Goal: Task Accomplishment & Management: Manage account settings

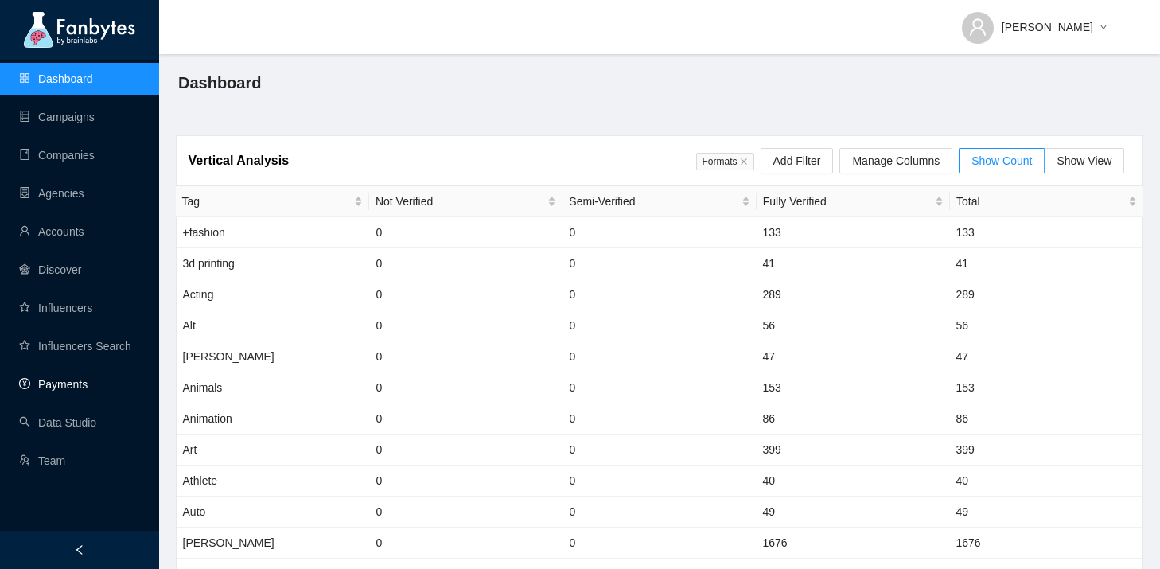
click at [58, 378] on link "Payments" at bounding box center [53, 384] width 68 height 13
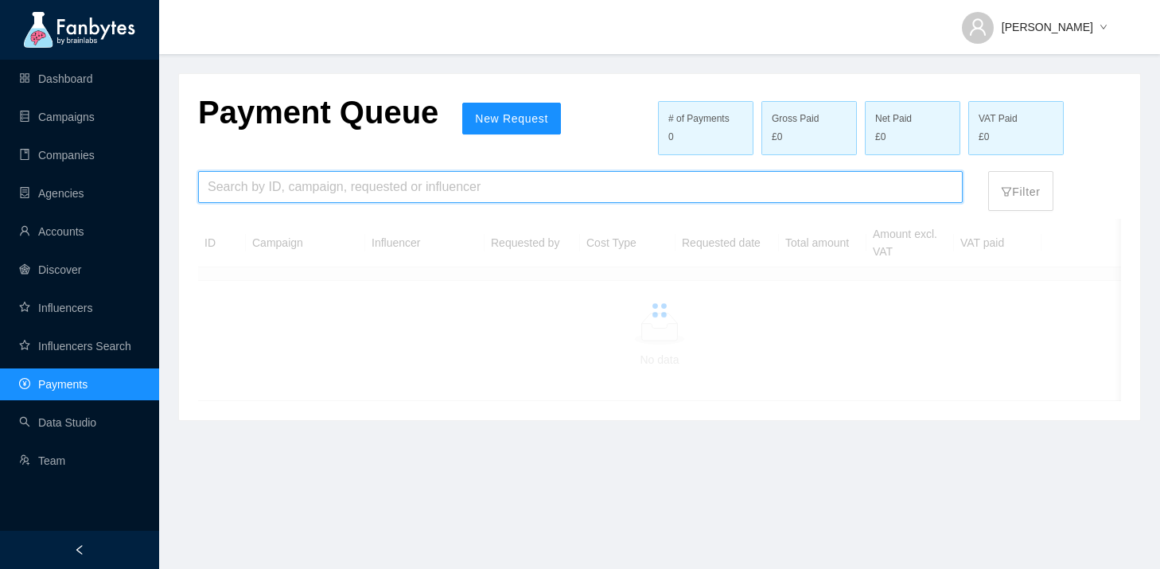
click at [384, 188] on input "search" at bounding box center [580, 187] width 745 height 30
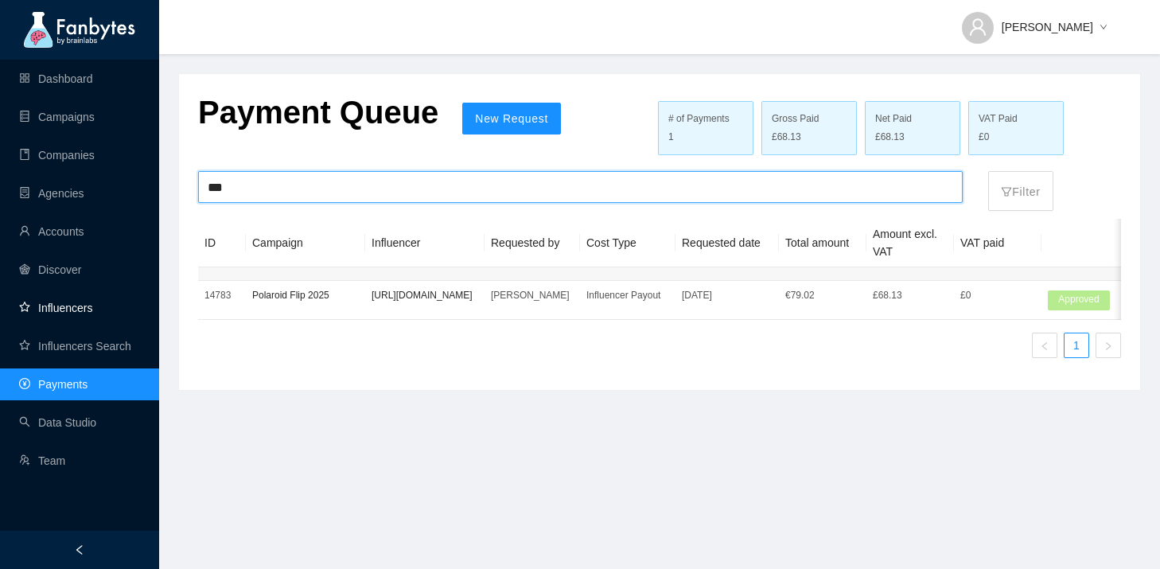
type input "***"
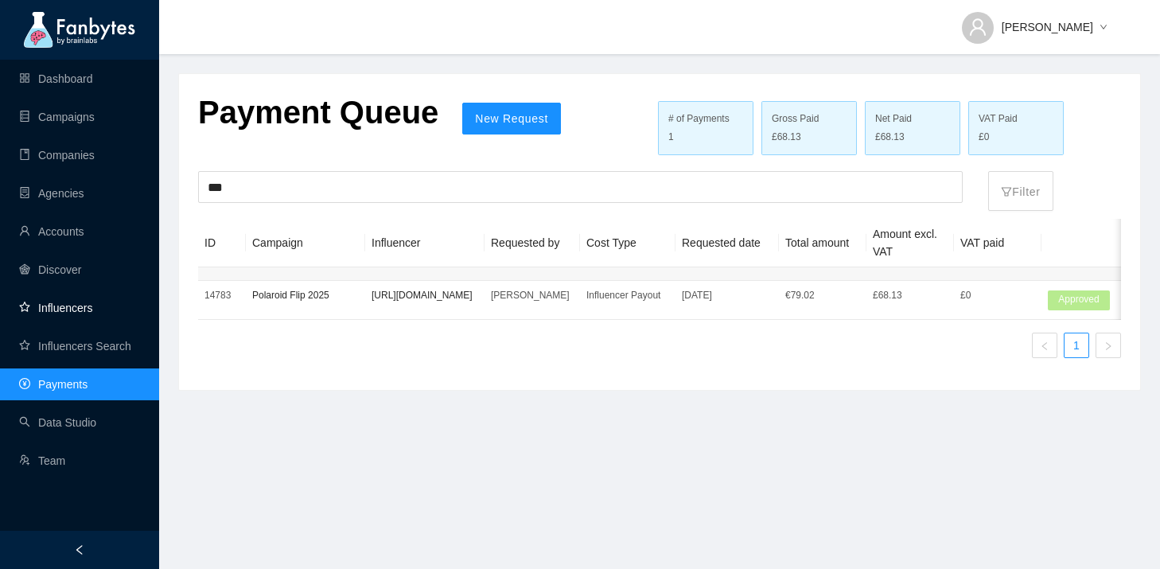
click at [92, 302] on link "Influencers" at bounding box center [55, 308] width 73 height 13
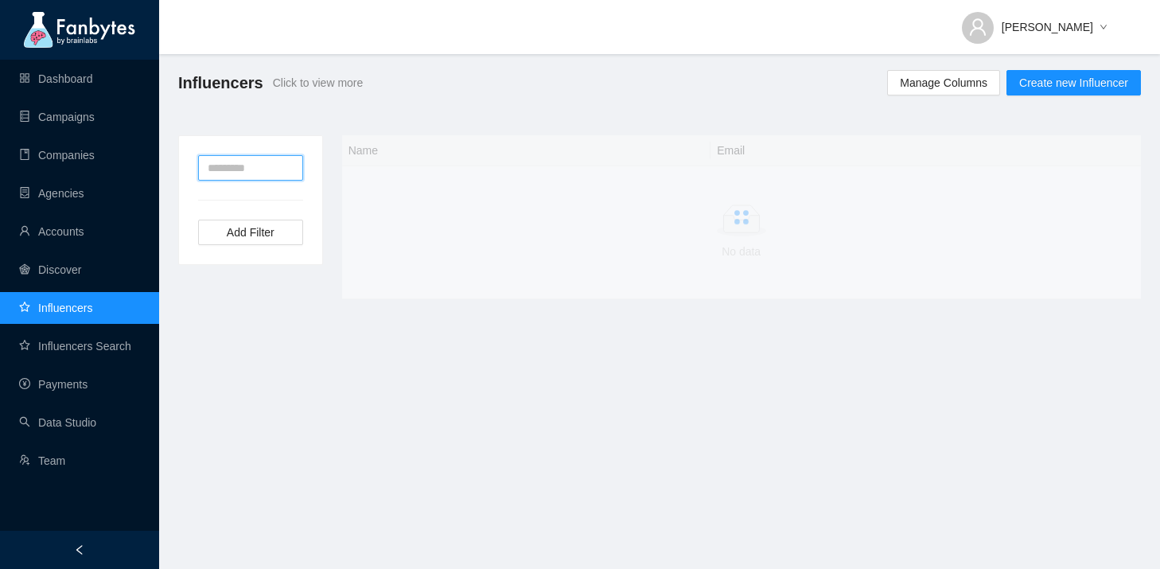
click at [272, 155] on input "text" at bounding box center [250, 167] width 105 height 25
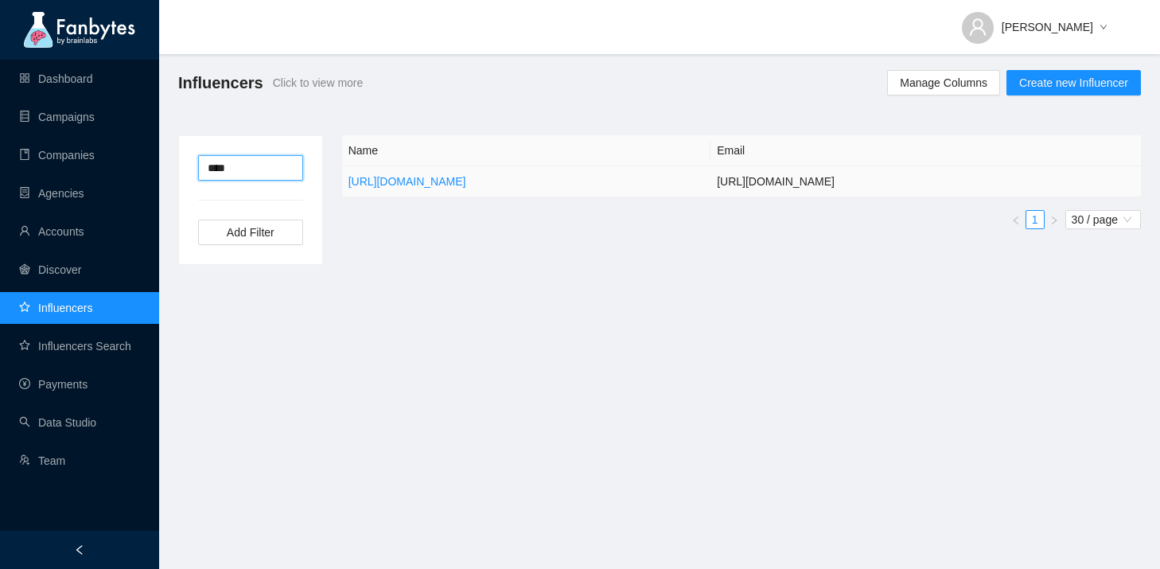
type input "****"
click at [593, 176] on td "[URL][DOMAIN_NAME]" at bounding box center [526, 181] width 369 height 31
click at [466, 177] on link "[URL][DOMAIN_NAME]" at bounding box center [407, 181] width 118 height 13
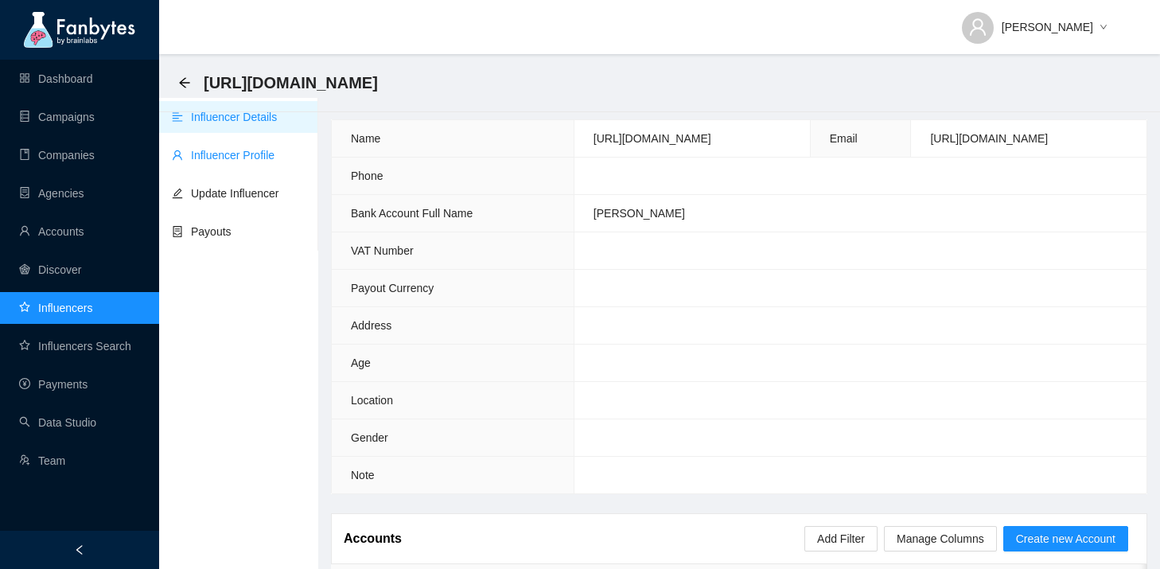
click at [270, 157] on link "Influencer Profile" at bounding box center [223, 155] width 103 height 13
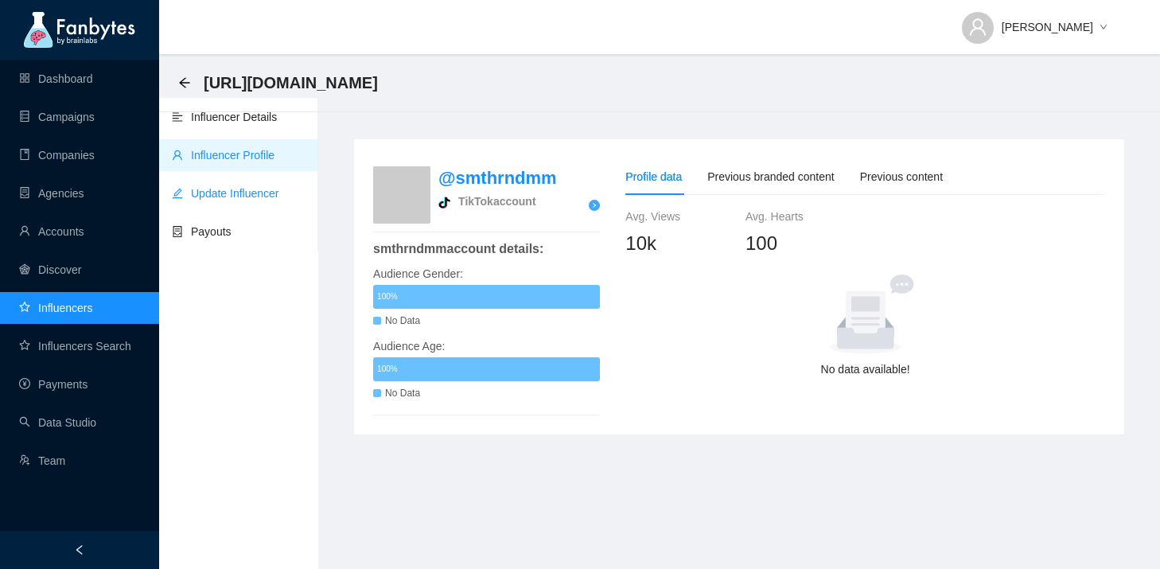
click at [229, 187] on link "Update Influencer" at bounding box center [225, 193] width 107 height 13
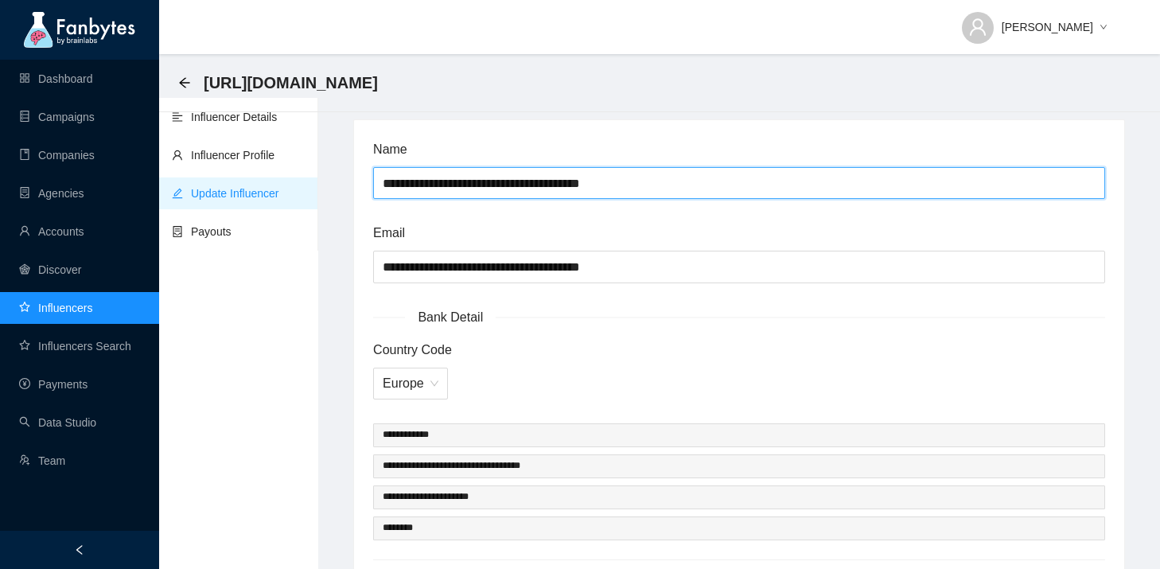
click at [501, 180] on input "**********" at bounding box center [739, 183] width 732 height 32
type input "*****"
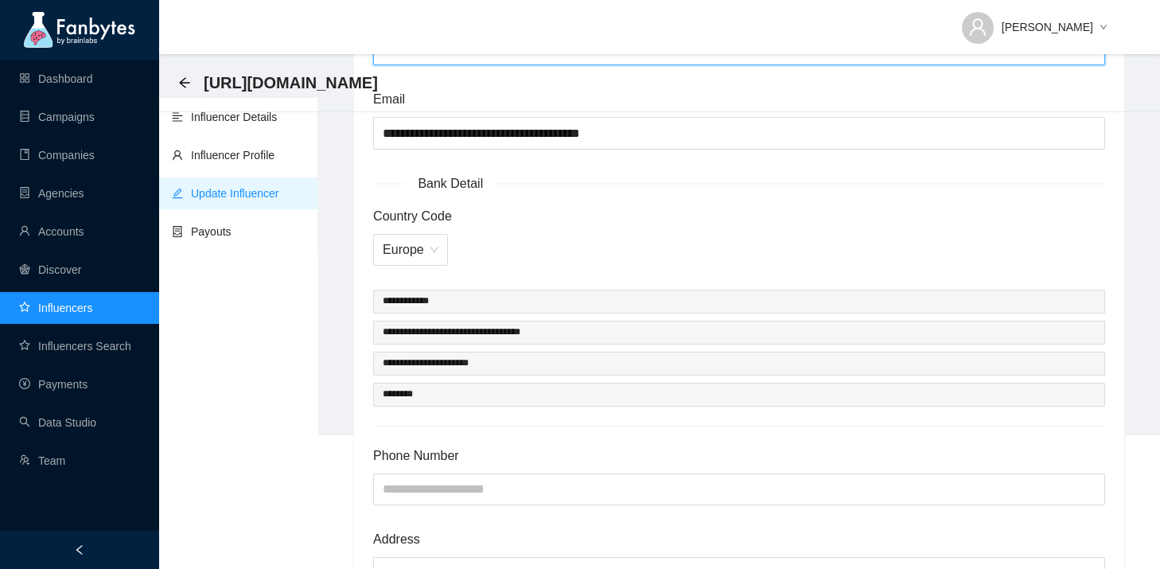
scroll to position [136, 0]
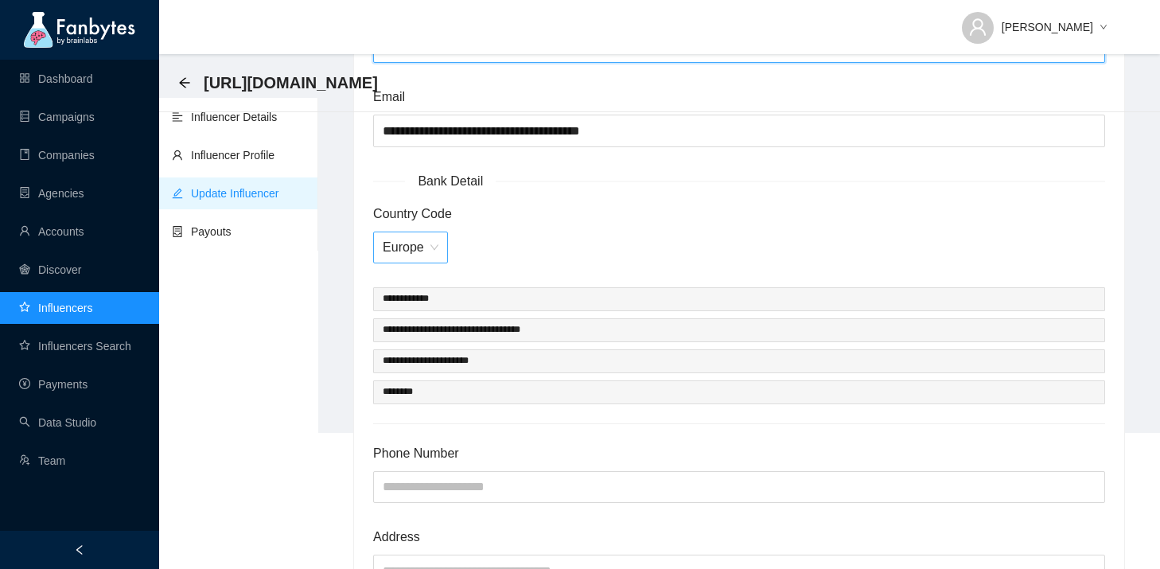
click at [418, 237] on span "Europe" at bounding box center [411, 247] width 56 height 30
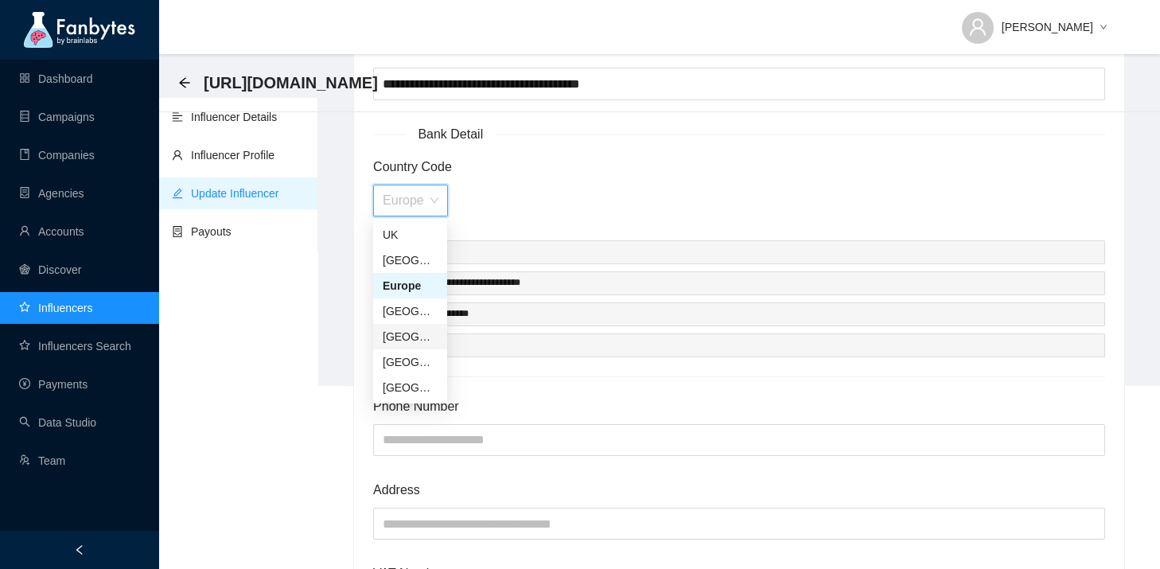
scroll to position [142, 0]
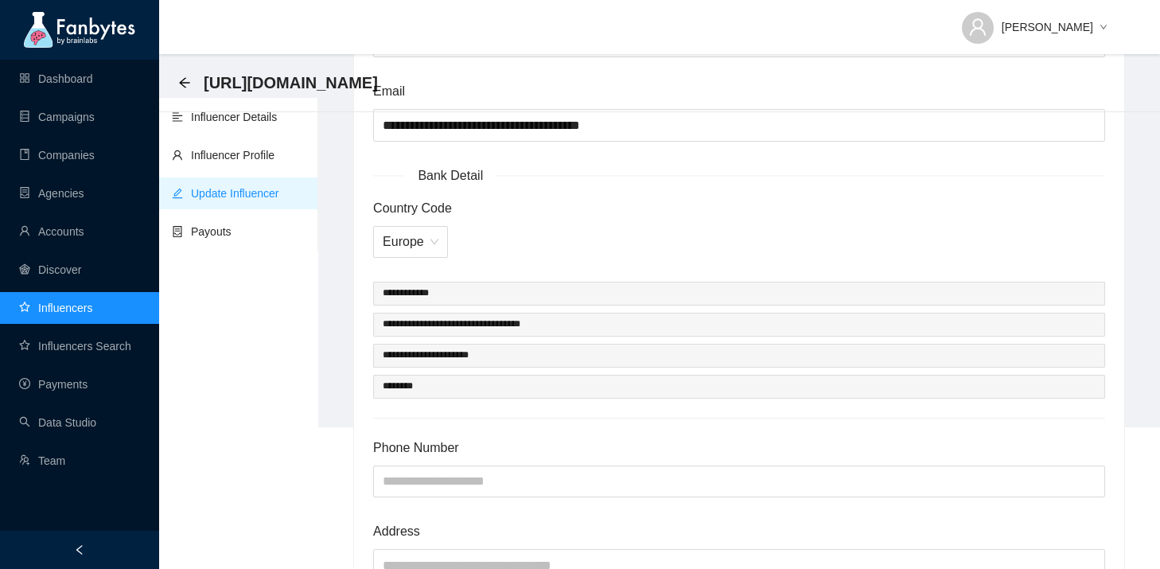
click at [618, 209] on span "Country Code" at bounding box center [739, 208] width 732 height 20
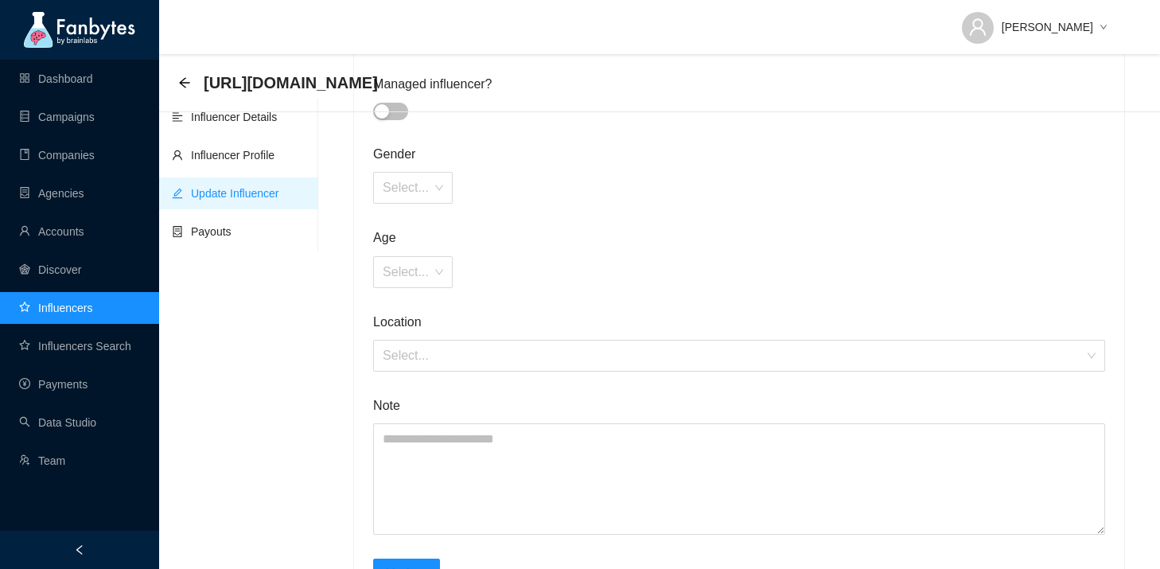
scroll to position [881, 0]
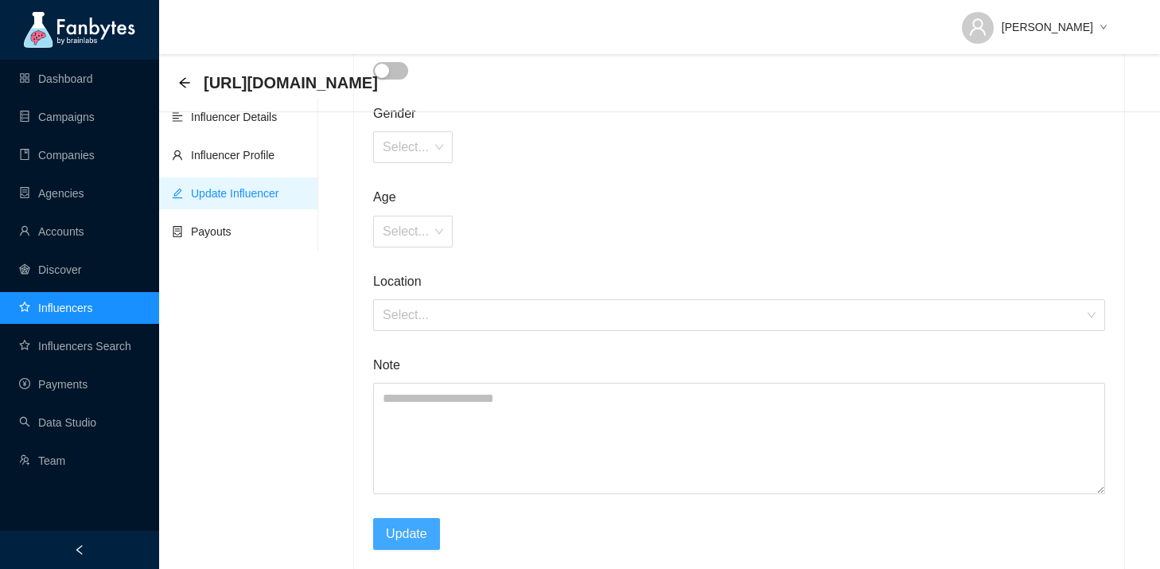
click at [426, 532] on span "Update" at bounding box center [406, 533] width 41 height 20
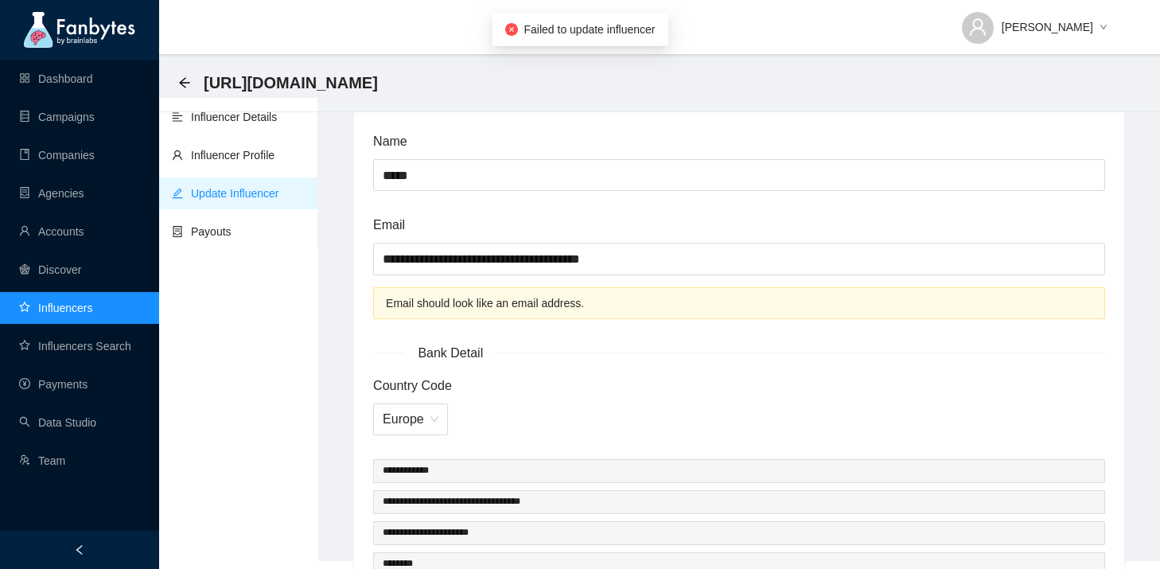
scroll to position [0, 0]
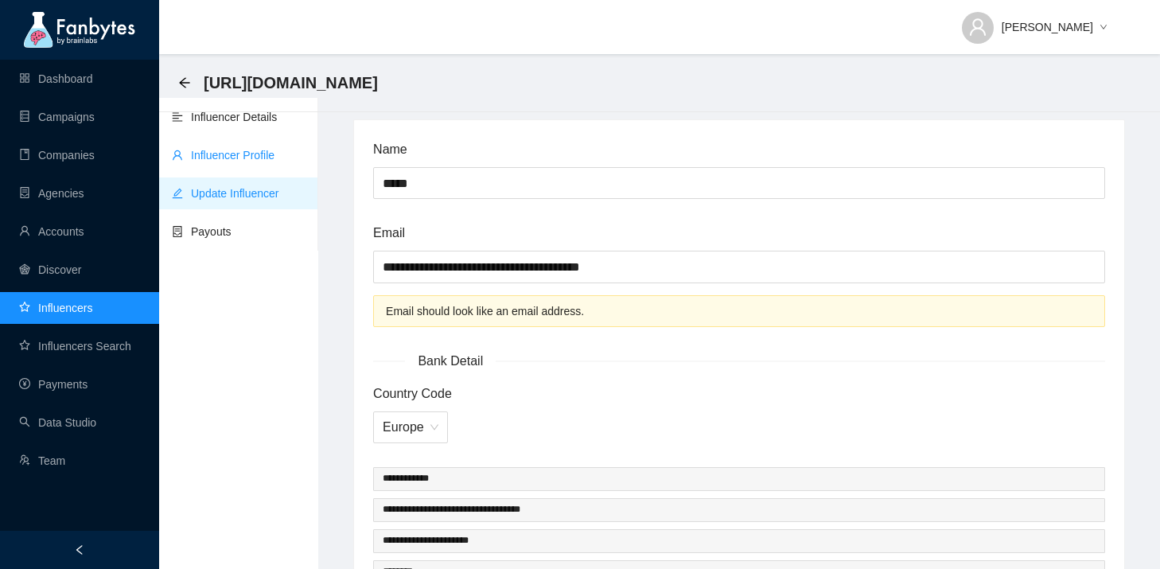
click at [256, 158] on link "Influencer Profile" at bounding box center [223, 155] width 103 height 13
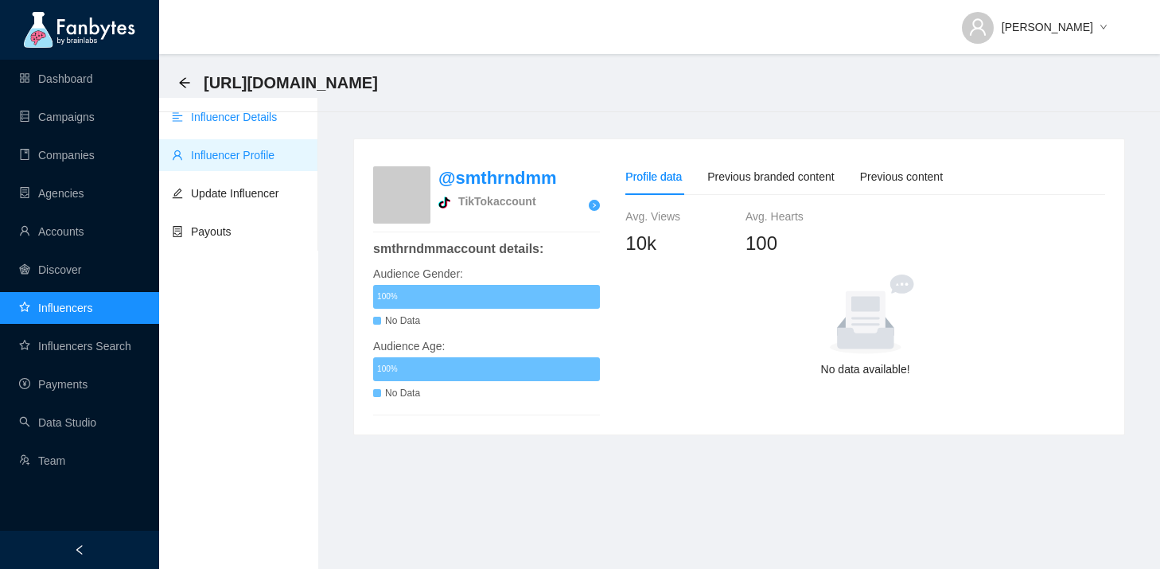
click at [255, 123] on link "Influencer Details" at bounding box center [224, 117] width 105 height 13
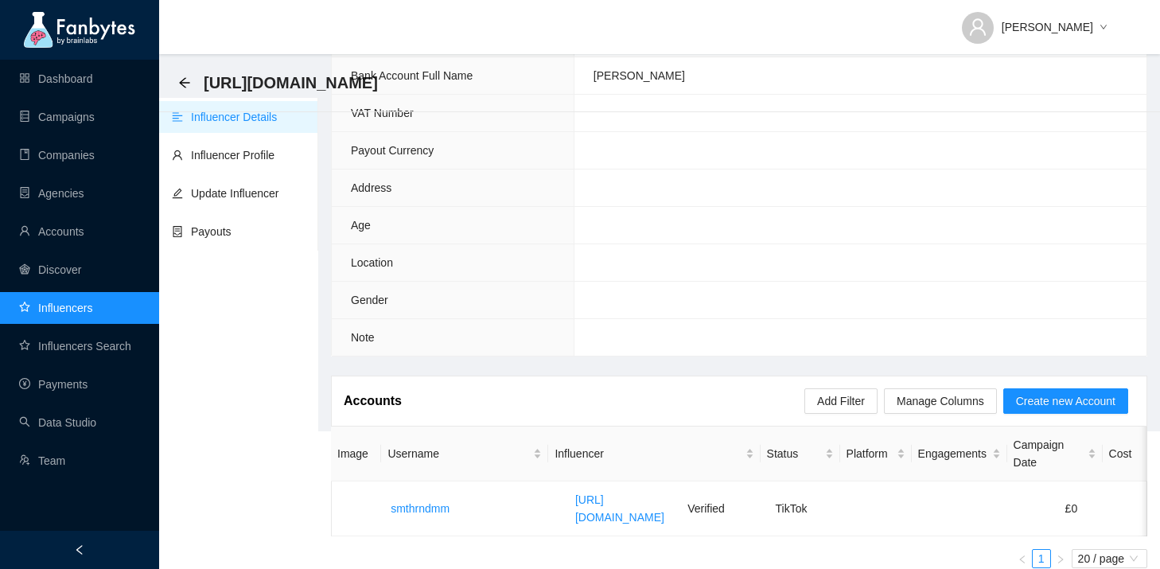
scroll to position [150, 0]
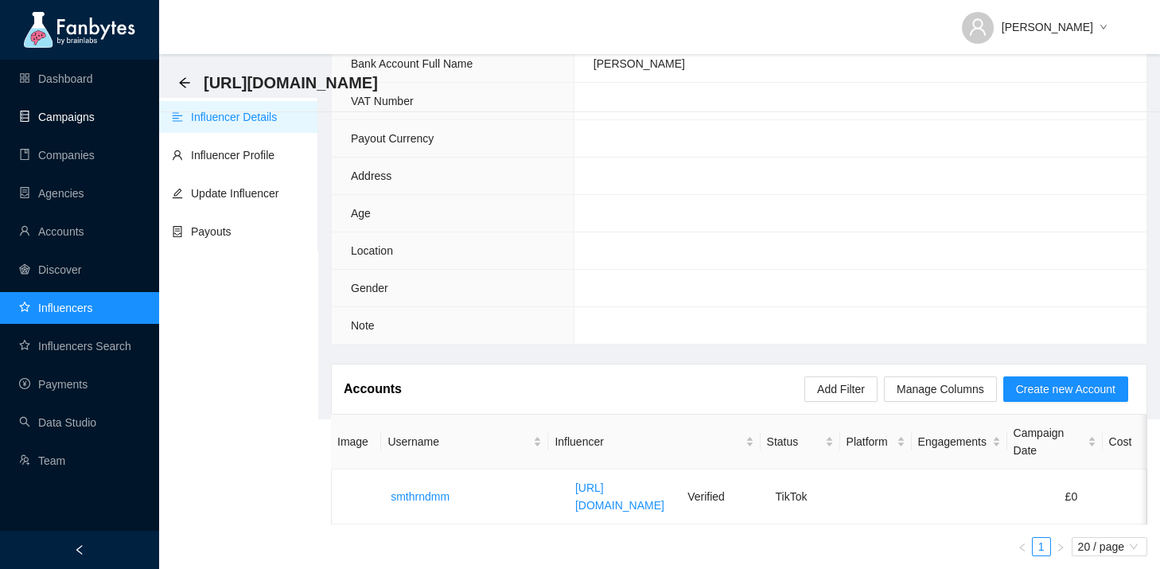
click at [95, 123] on link "Campaigns" at bounding box center [57, 117] width 76 height 13
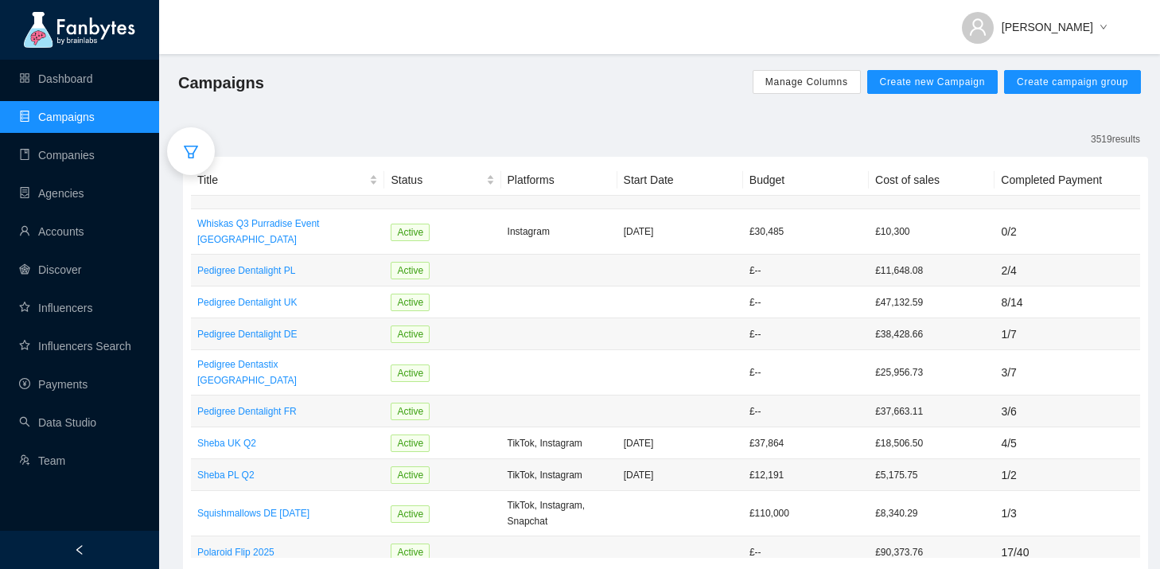
click at [177, 147] on div at bounding box center [191, 151] width 48 height 48
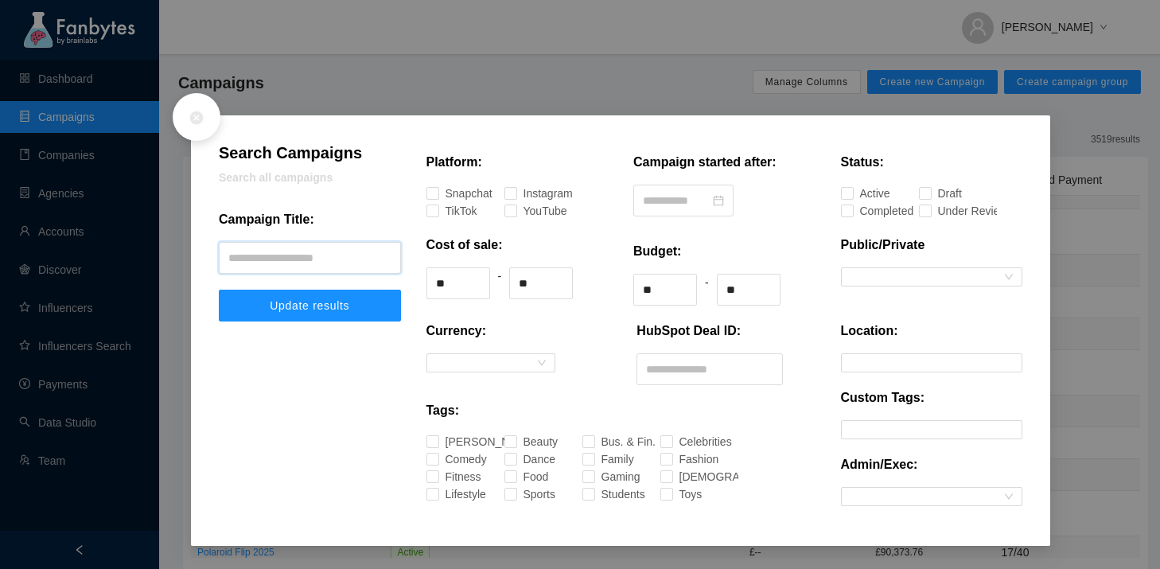
click at [259, 260] on input "text" at bounding box center [310, 258] width 182 height 32
type input "********"
click at [219, 290] on button "Update results" at bounding box center [310, 306] width 182 height 32
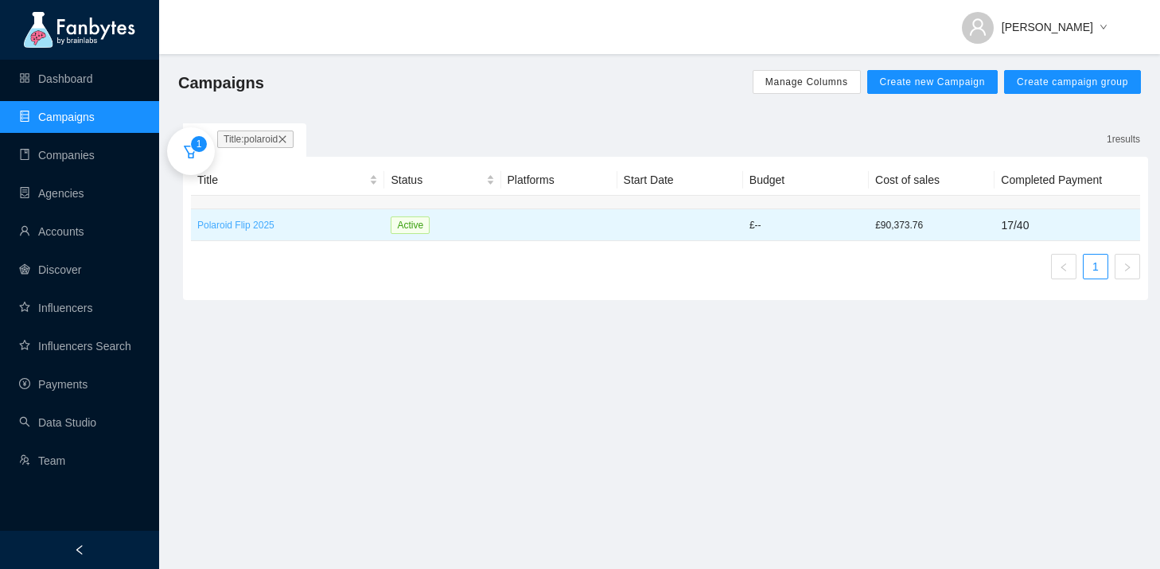
click at [277, 222] on p "Polaroid Flip 2025" at bounding box center [287, 225] width 181 height 16
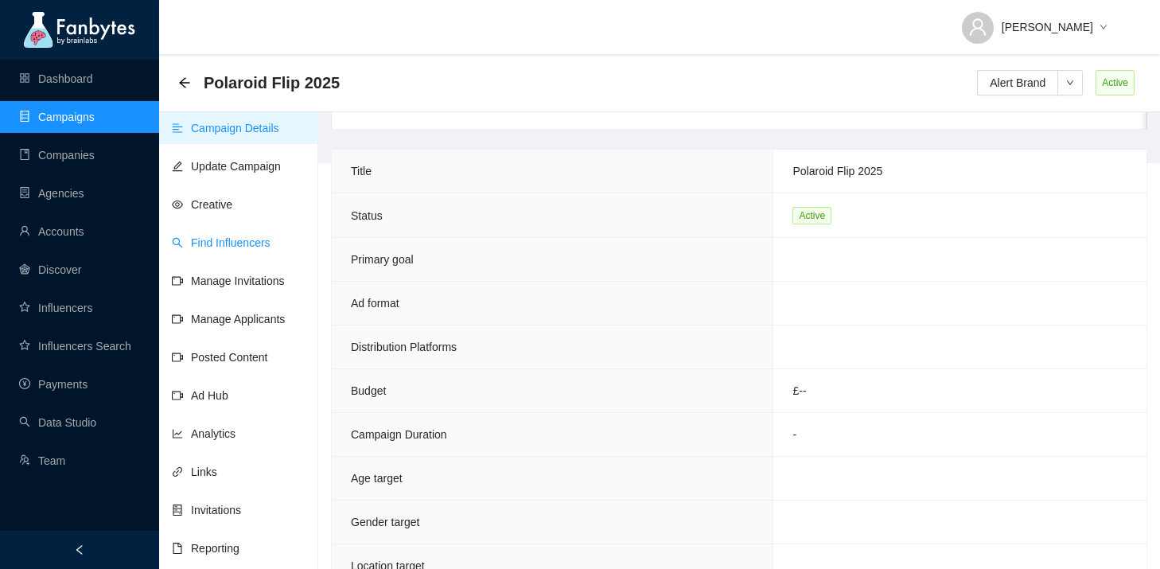
click at [231, 247] on link "Find Influencers" at bounding box center [221, 242] width 99 height 13
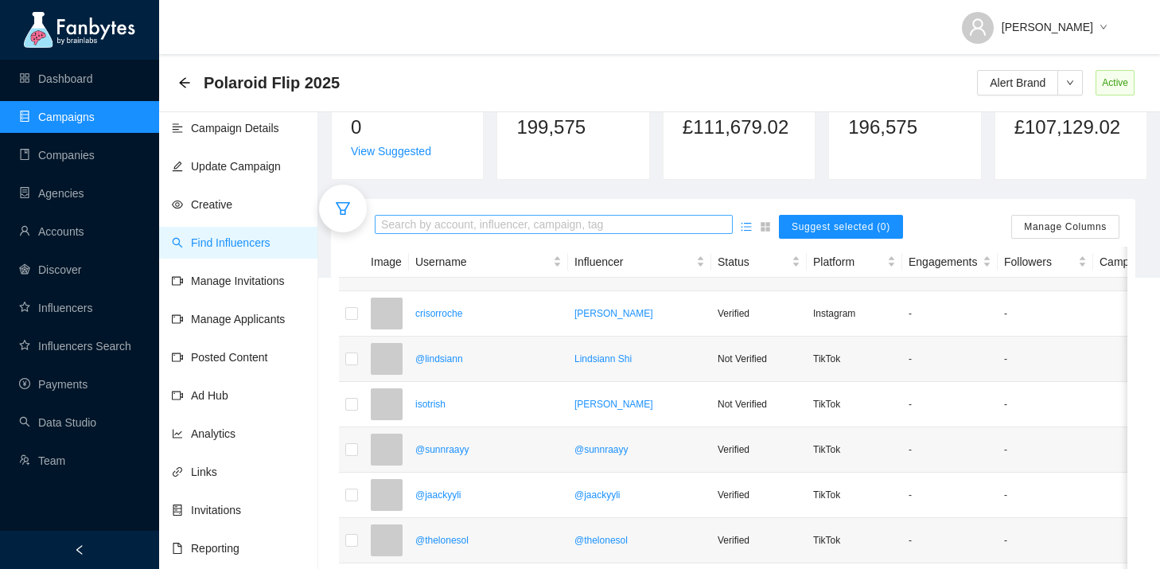
scroll to position [256, 0]
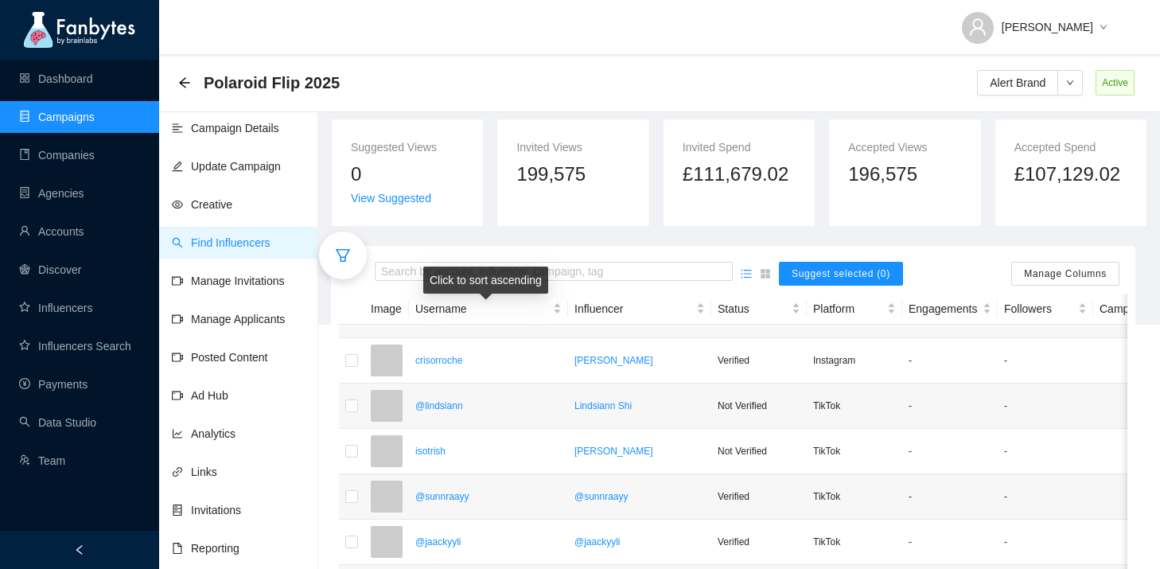
click at [453, 274] on div "Click to sort ascending" at bounding box center [485, 280] width 125 height 27
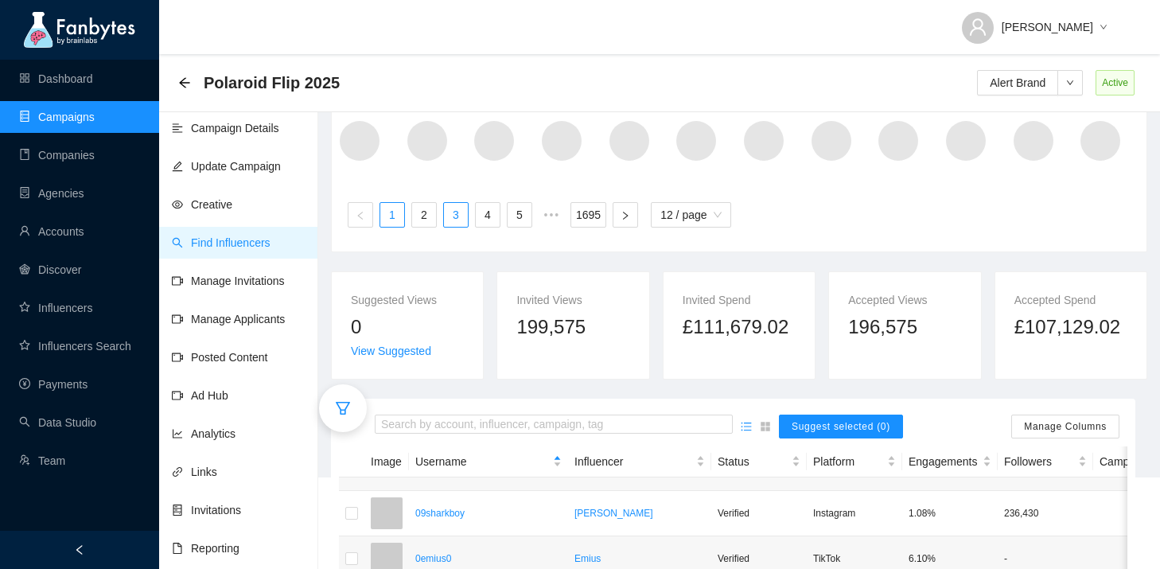
scroll to position [132, 0]
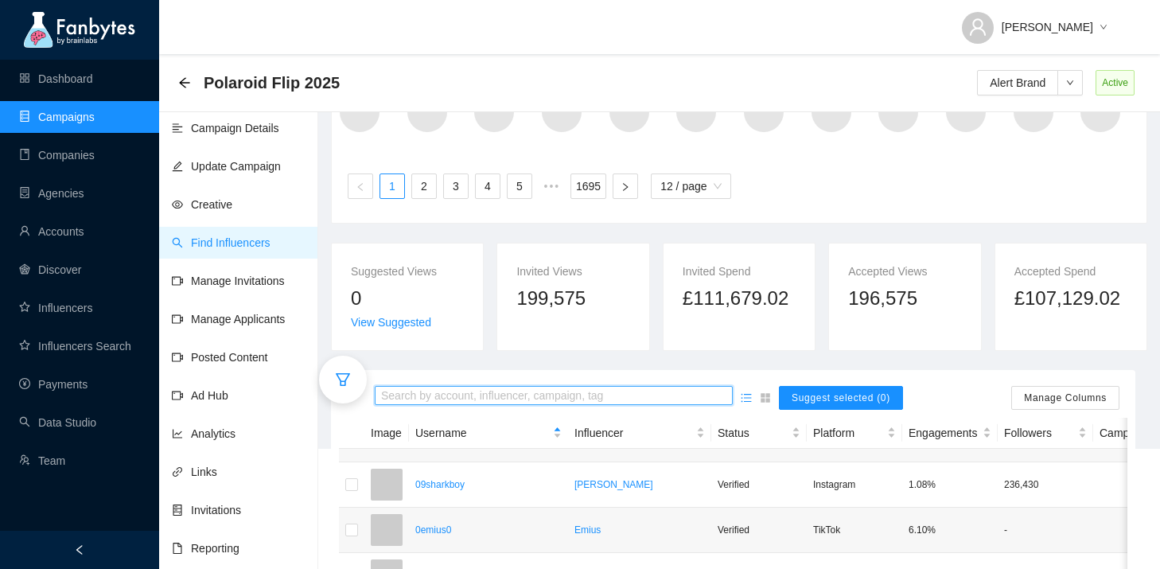
click at [444, 392] on input "search" at bounding box center [553, 396] width 345 height 18
type input "****"
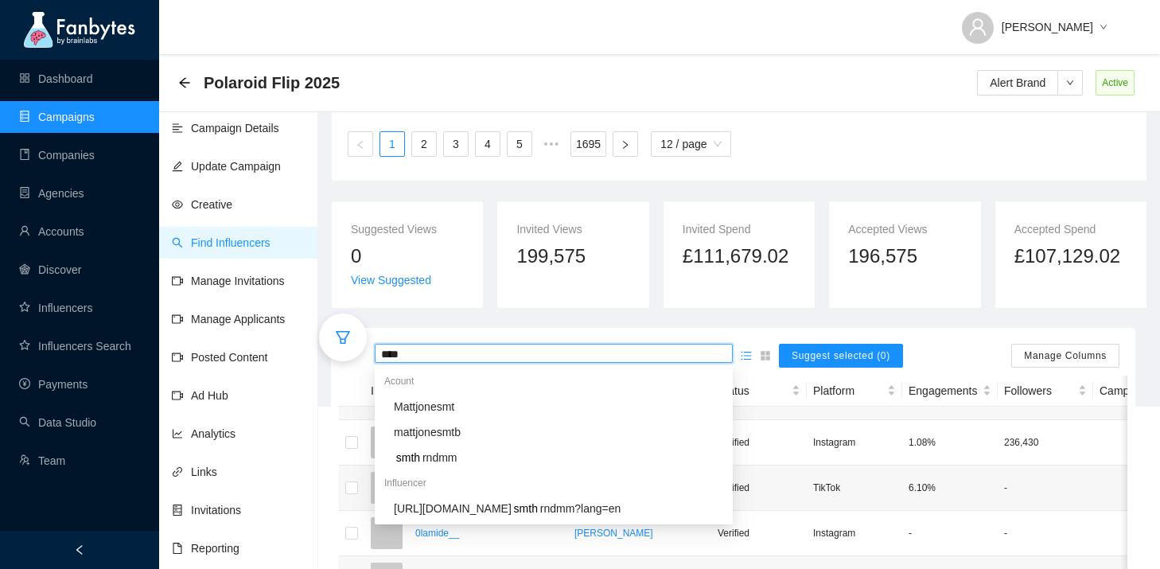
scroll to position [185, 0]
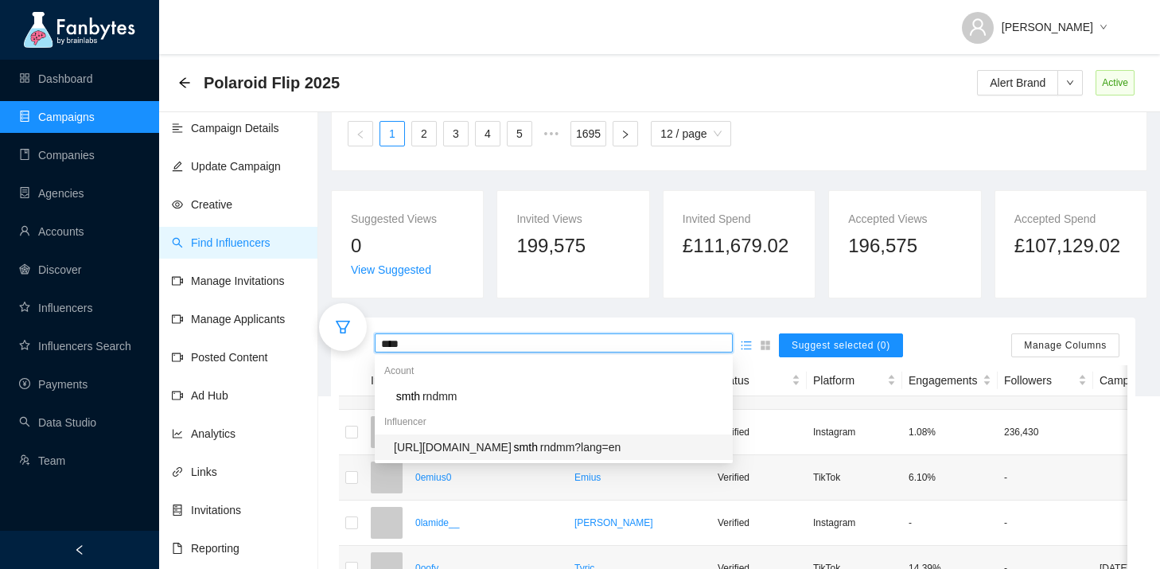
click at [443, 444] on span "[URL][DOMAIN_NAME]" at bounding box center [453, 447] width 118 height 13
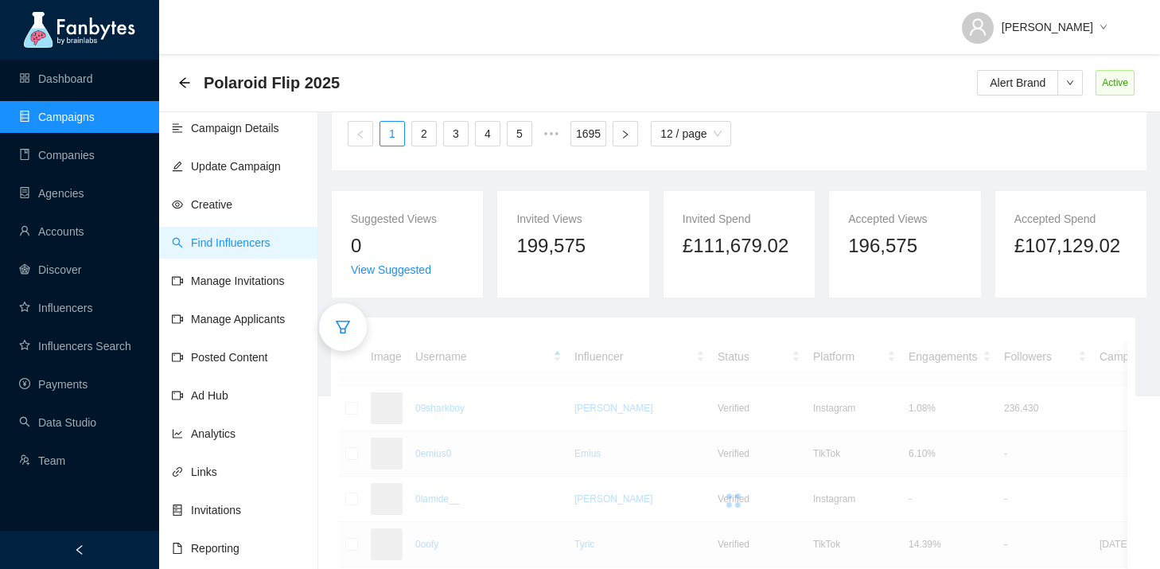
scroll to position [146, 0]
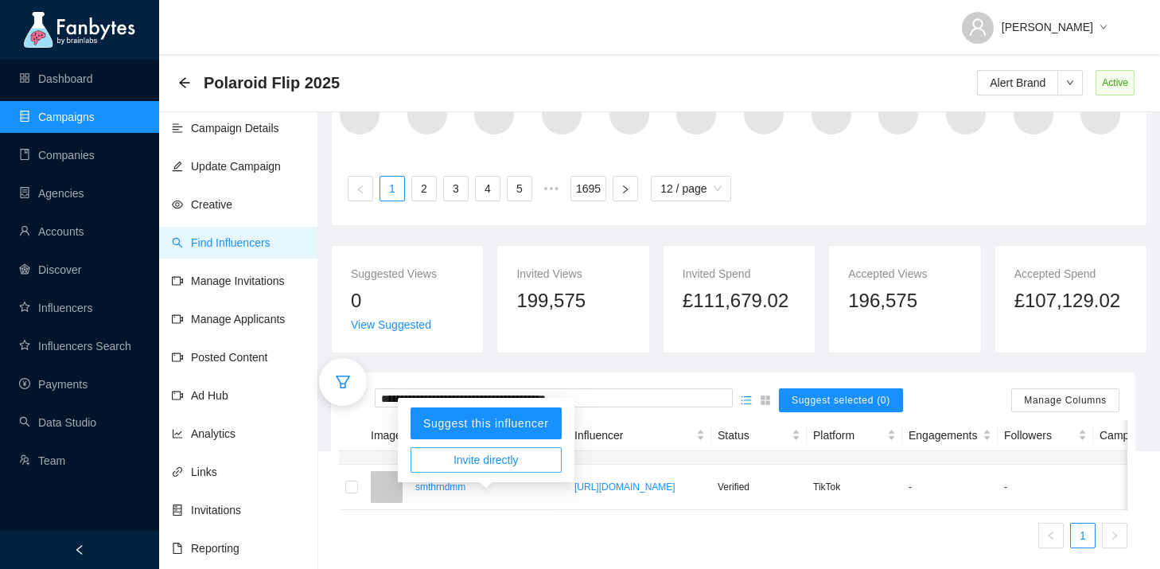
click at [456, 451] on span "Invite directly" at bounding box center [485, 460] width 65 height 18
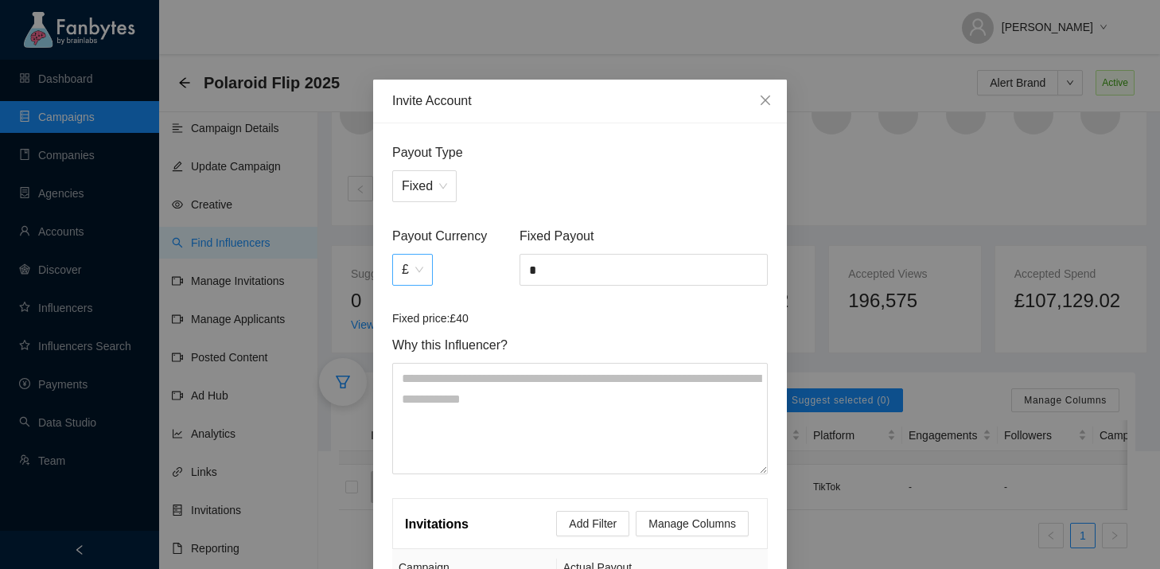
click at [422, 267] on span "£" at bounding box center [412, 270] width 21 height 30
click at [411, 365] on div "$" at bounding box center [413, 374] width 22 height 18
click at [556, 281] on input "*" at bounding box center [643, 270] width 247 height 30
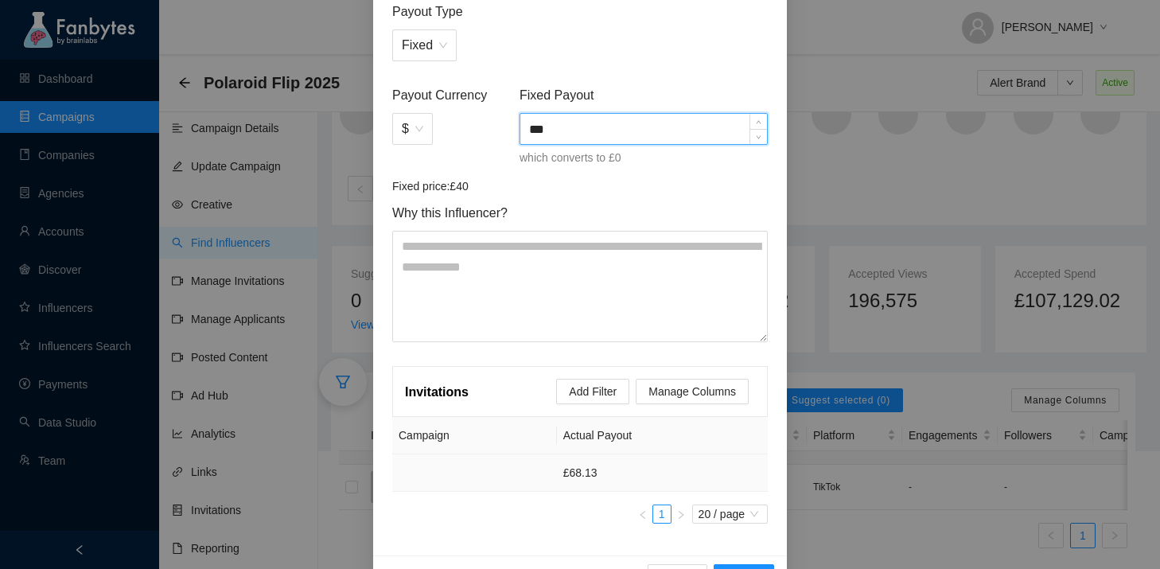
scroll to position [189, 0]
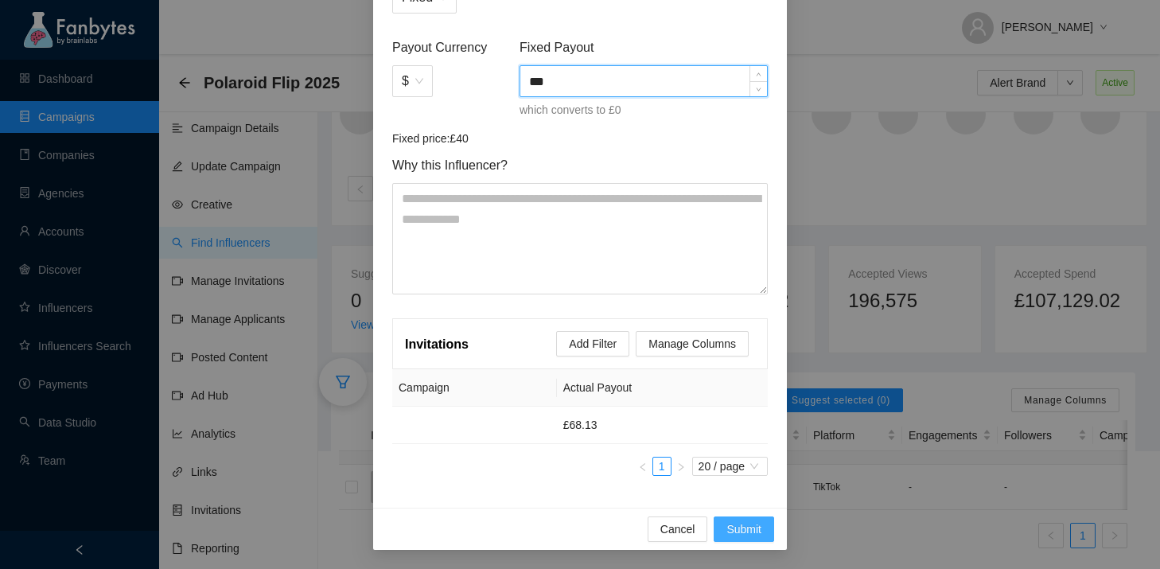
type input "***"
click at [741, 525] on span "Submit" at bounding box center [743, 529] width 35 height 18
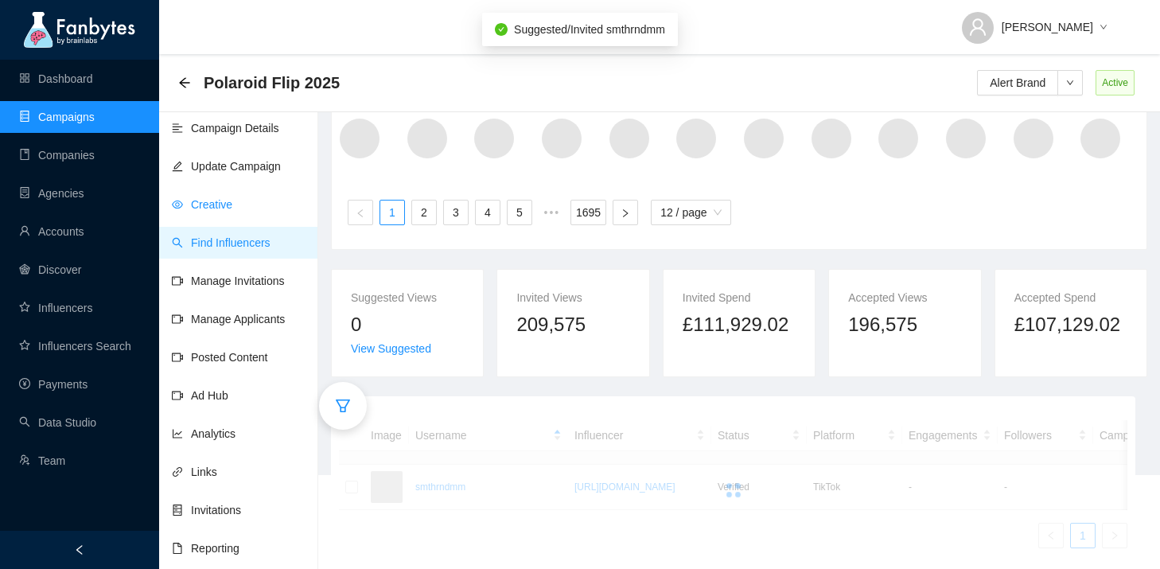
scroll to position [146, 0]
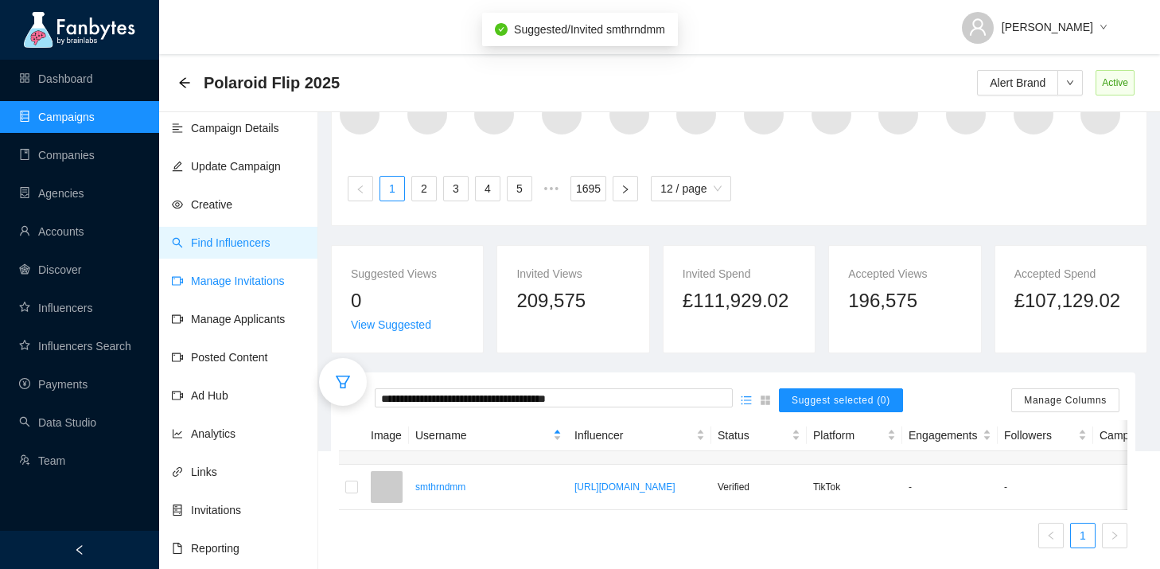
click at [247, 287] on link "Manage Invitations" at bounding box center [228, 280] width 113 height 13
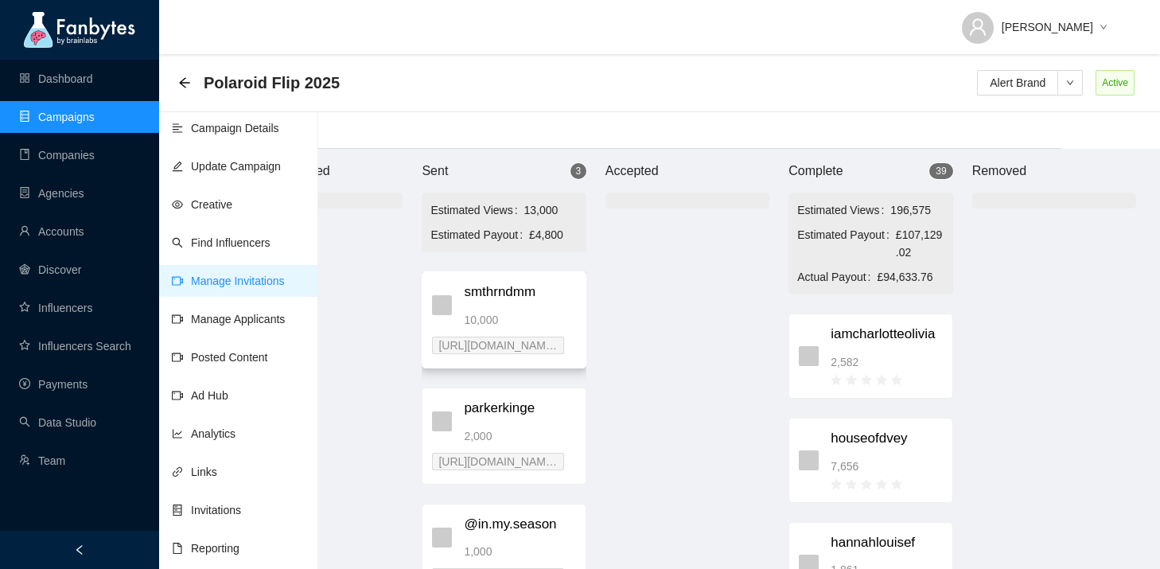
scroll to position [16, 101]
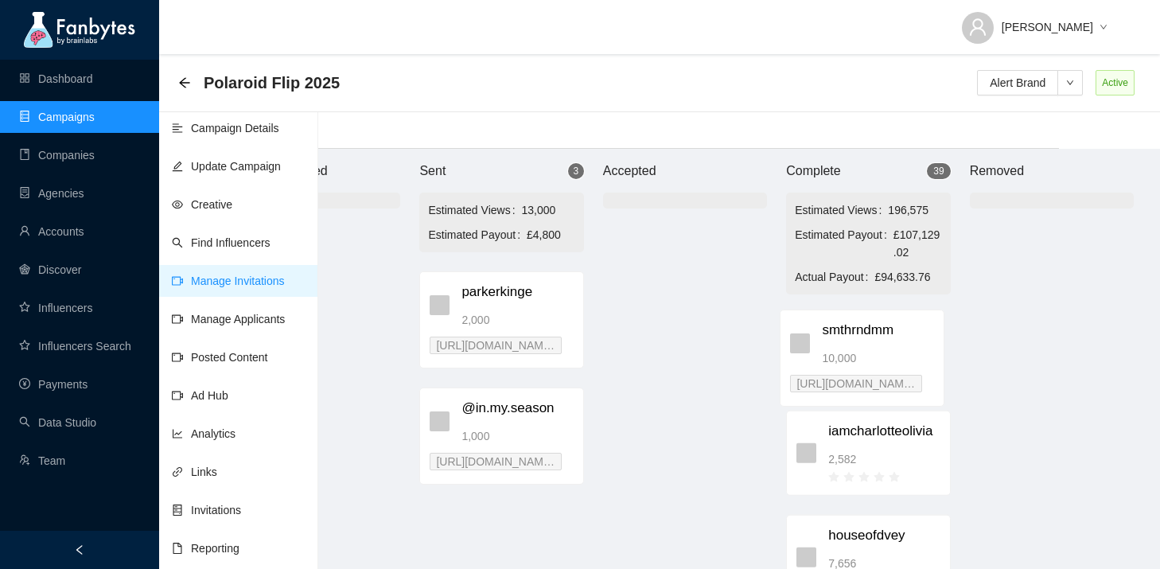
drag, startPoint x: 540, startPoint y: 323, endPoint x: 907, endPoint y: 361, distance: 368.7
click at [907, 361] on div "Brand Approved Sent 3 Estimated Views 13,000 Estimated Payout £4,800 smthrndmm …" at bounding box center [685, 359] width 955 height 420
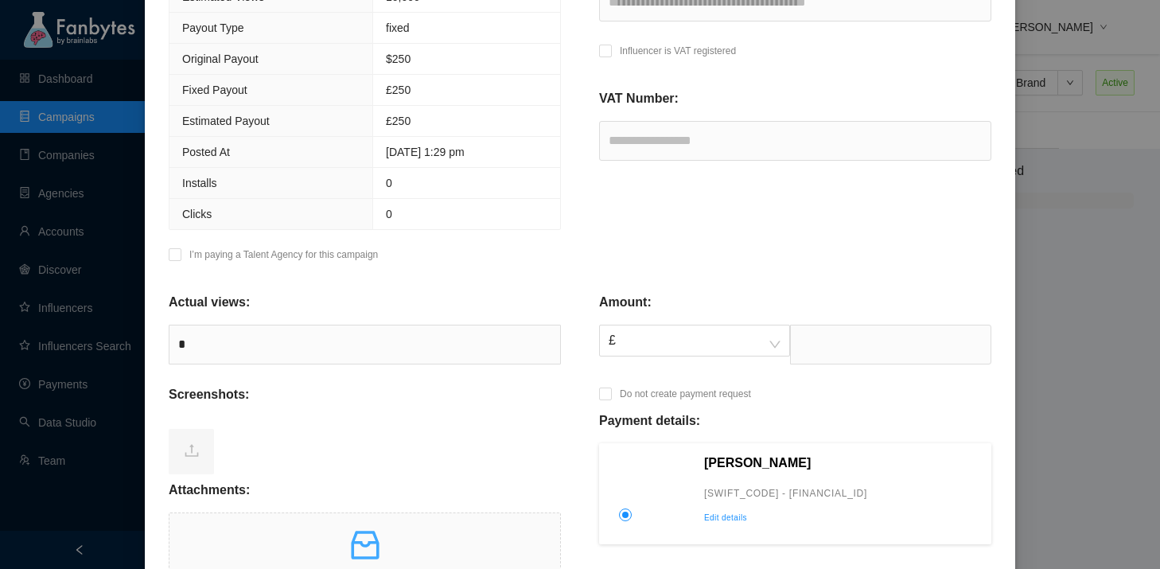
scroll to position [376, 0]
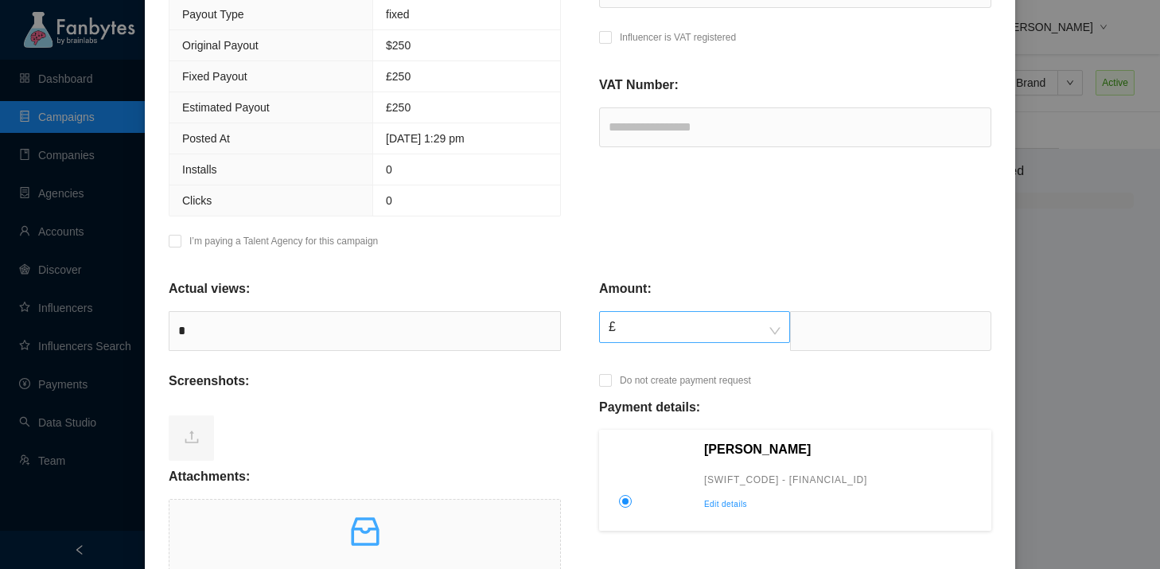
click at [679, 326] on span "£" at bounding box center [695, 327] width 172 height 30
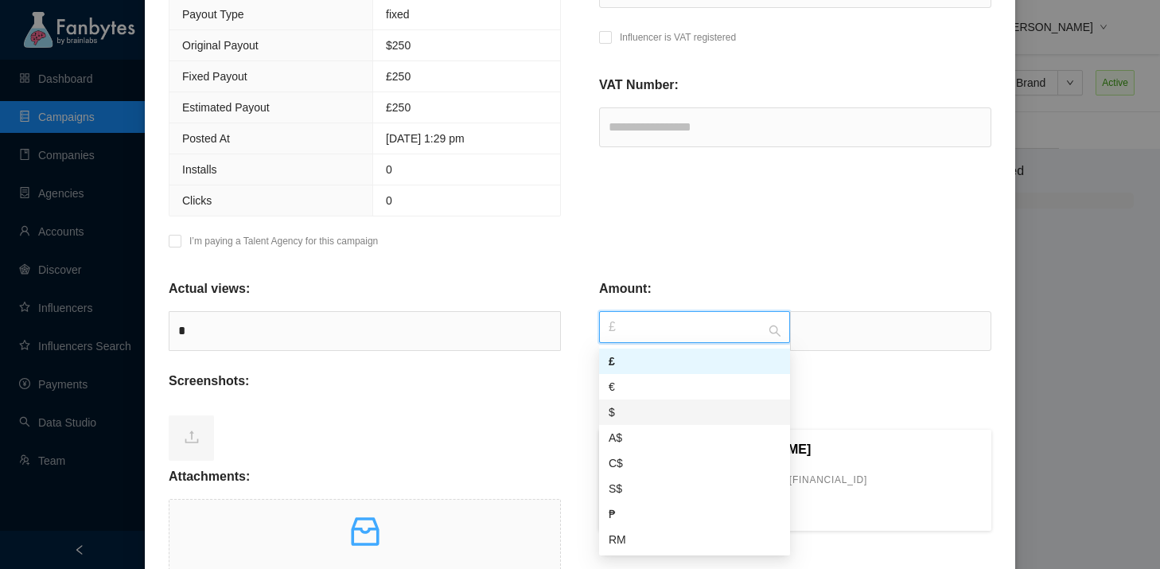
click at [659, 407] on div "$" at bounding box center [695, 412] width 172 height 18
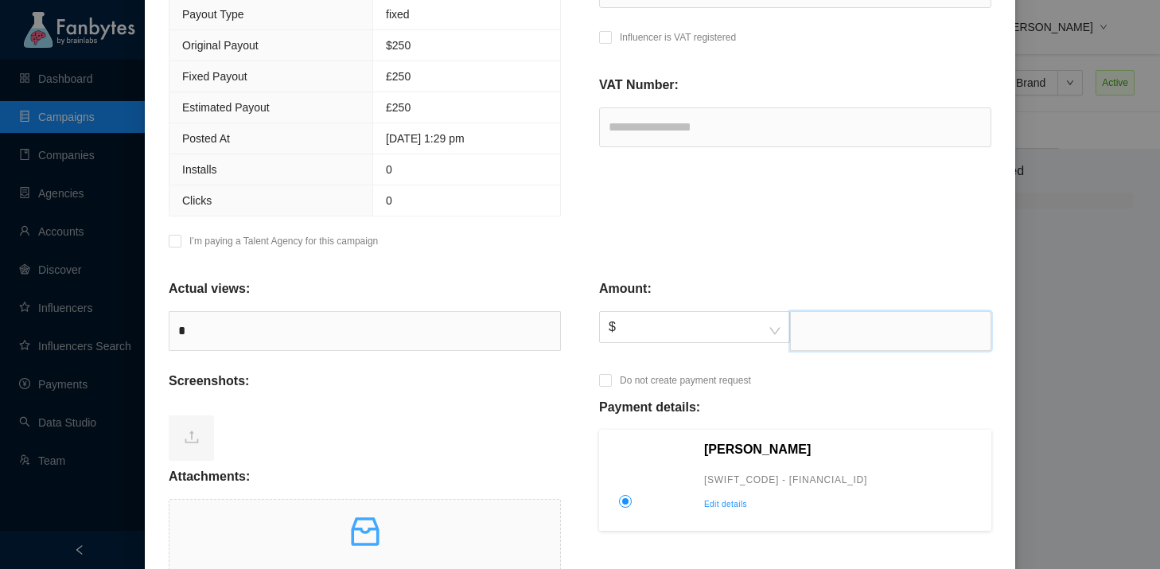
click at [825, 332] on input "text" at bounding box center [890, 331] width 201 height 40
type input "***"
click at [768, 403] on div "Payment details:" at bounding box center [795, 414] width 392 height 32
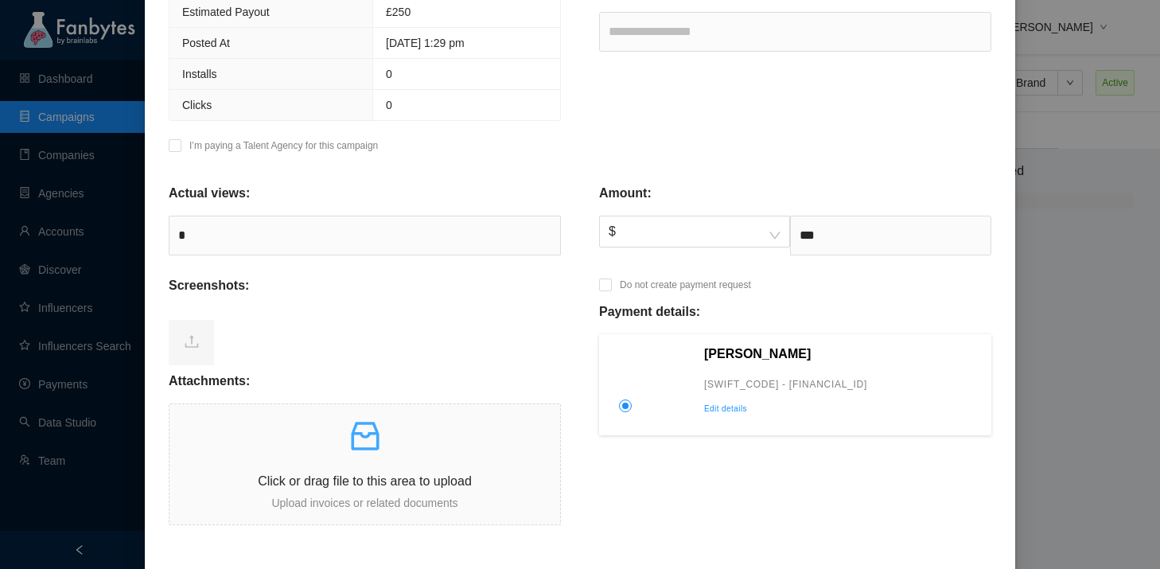
scroll to position [476, 0]
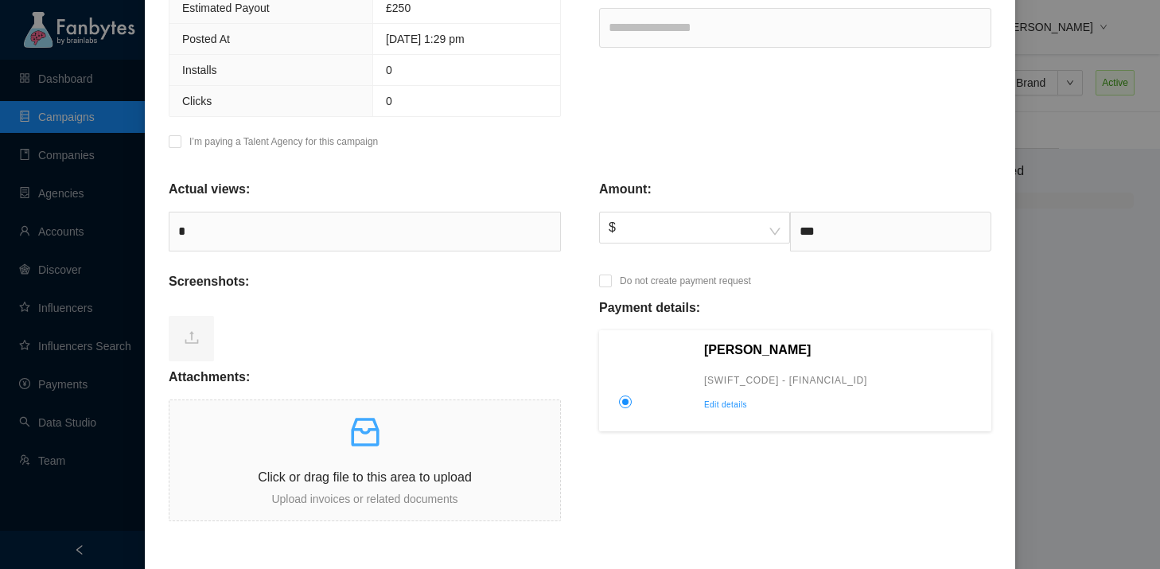
click at [736, 409] on p "Edit details" at bounding box center [842, 405] width 277 height 14
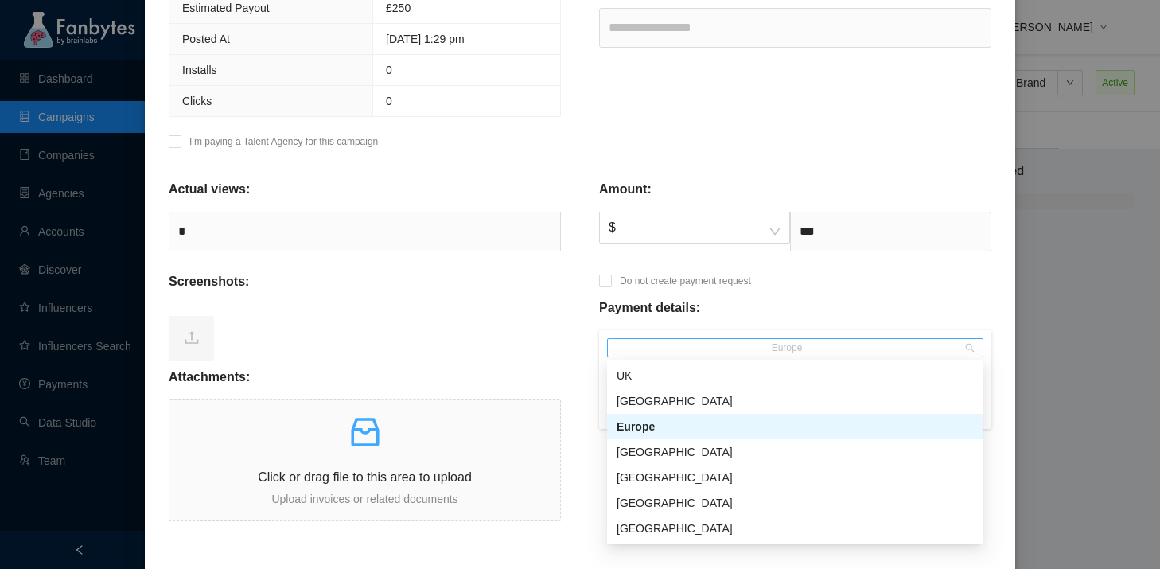
click at [753, 353] on span "Europe" at bounding box center [795, 348] width 364 height 18
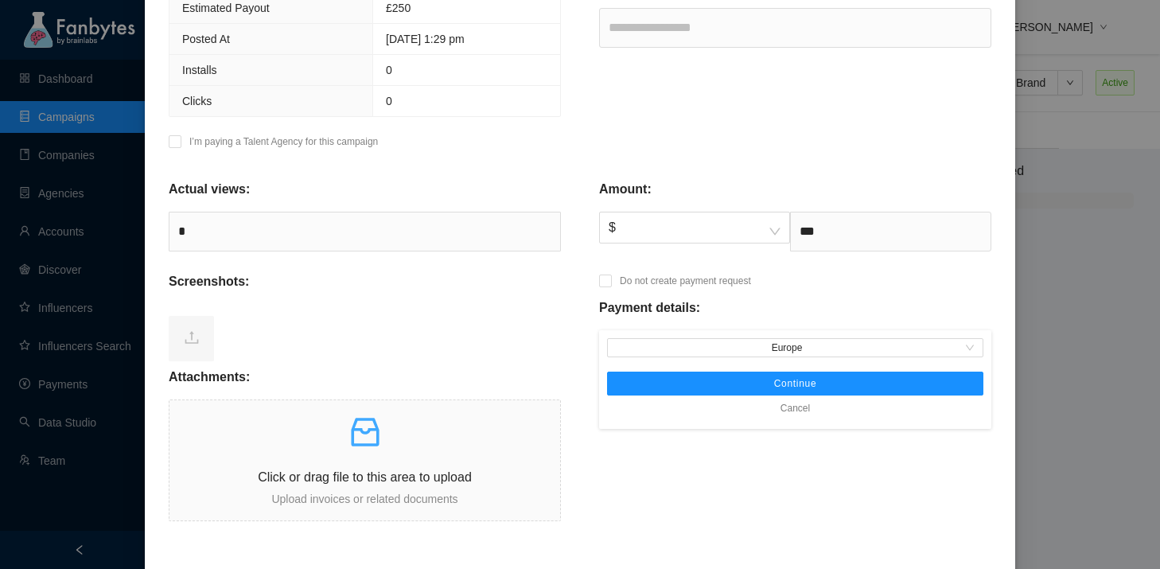
click at [862, 294] on div "Amount: $ *** Do not create payment request Payment details: [GEOGRAPHIC_DATA] …" at bounding box center [795, 340] width 430 height 362
click at [815, 384] on span "Continue" at bounding box center [795, 383] width 43 height 13
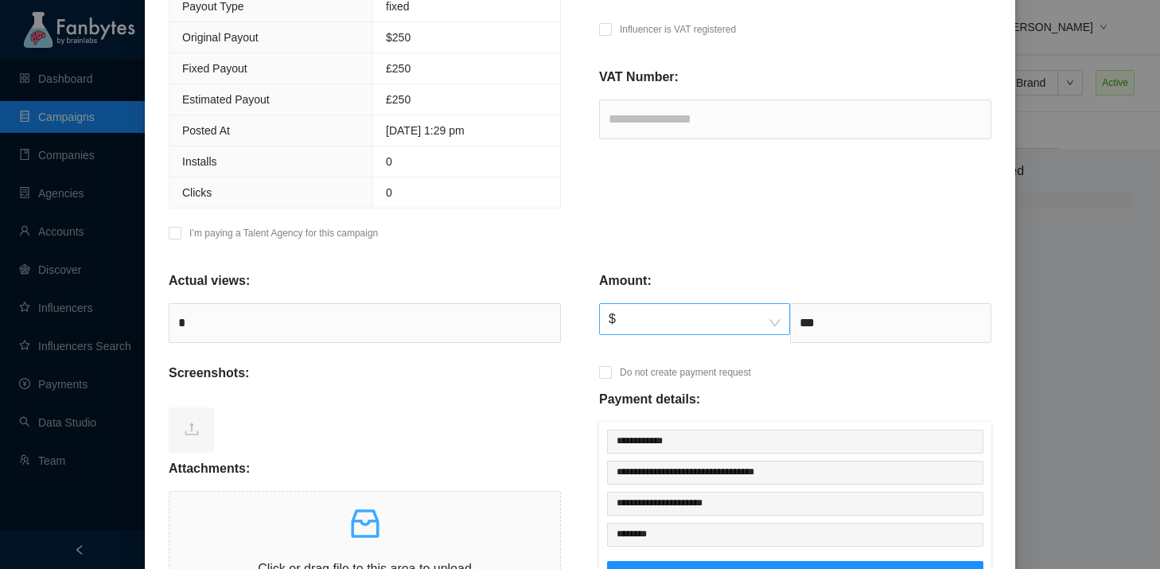
scroll to position [605, 0]
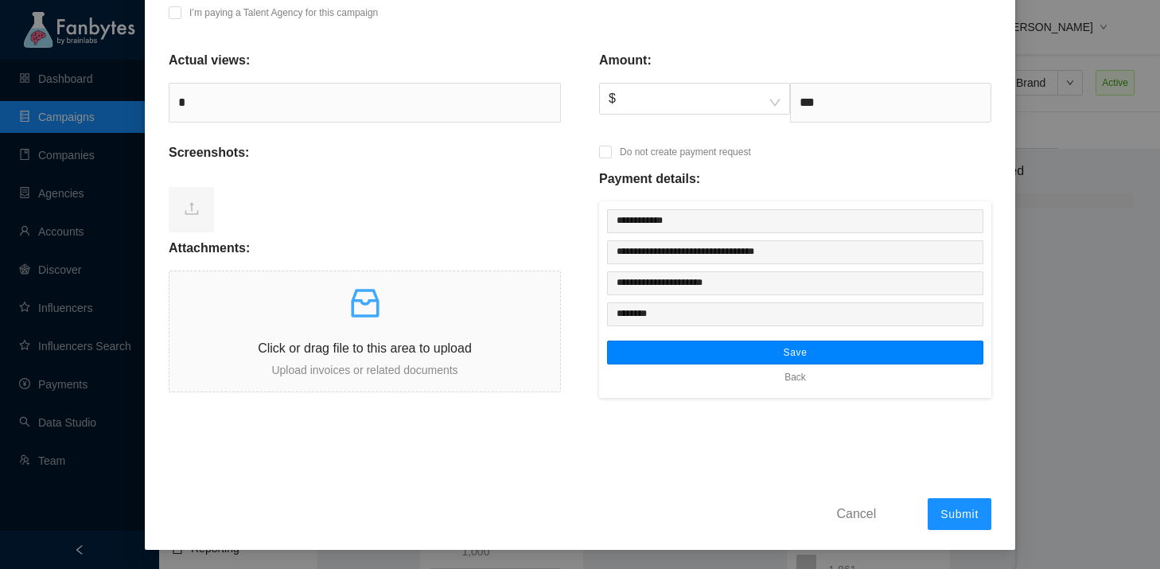
click at [749, 348] on button "Save" at bounding box center [795, 352] width 376 height 24
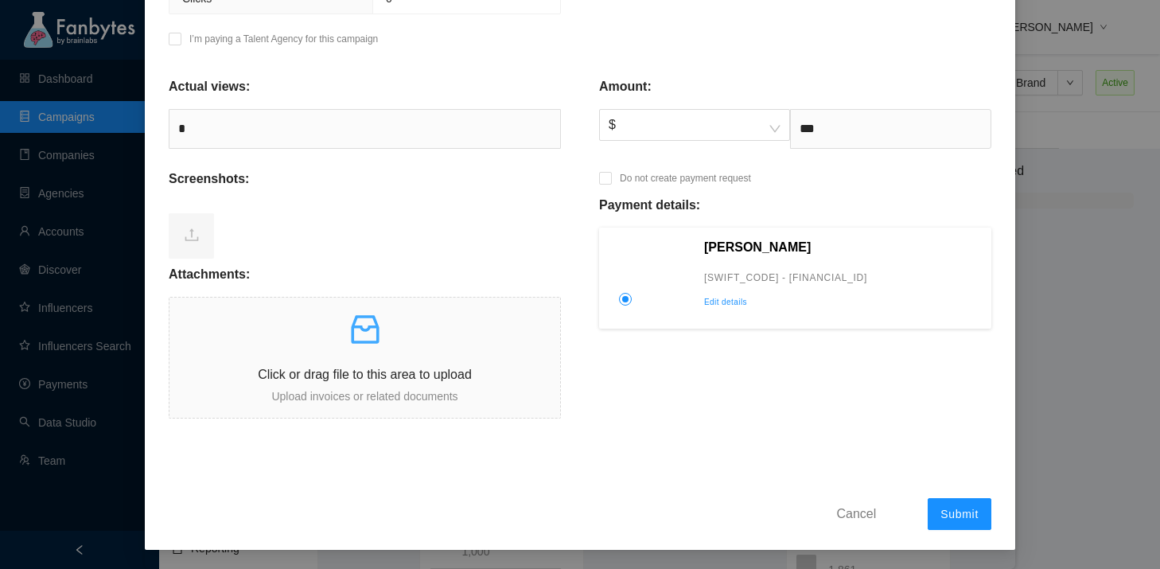
scroll to position [578, 0]
click at [499, 357] on div "Click or drag file to this area to upload Upload invoices or related documents" at bounding box center [364, 357] width 391 height 95
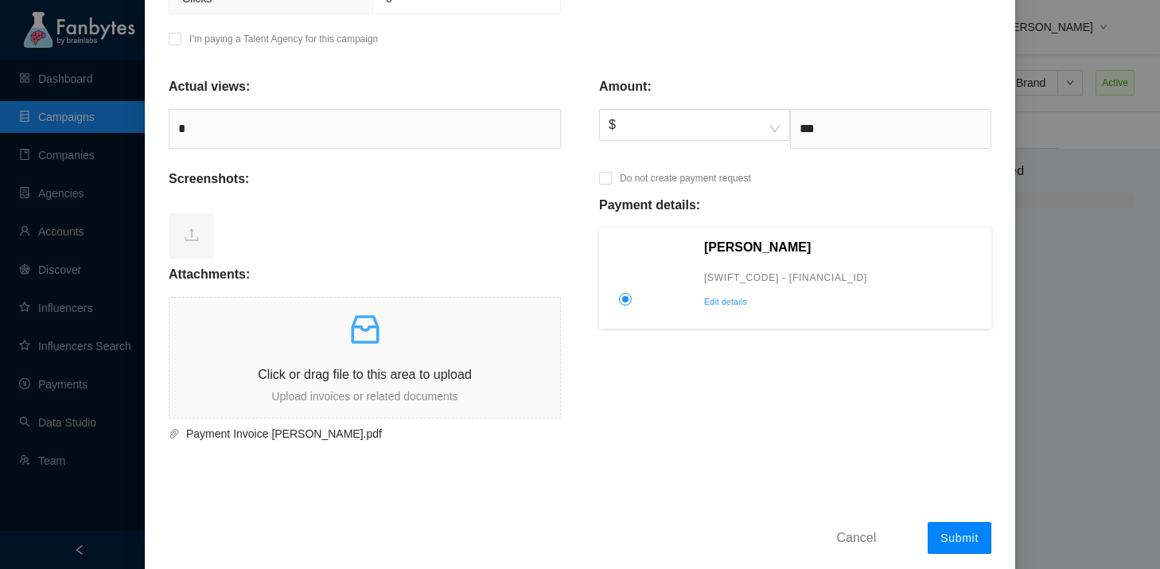
click at [953, 539] on span "Submit" at bounding box center [959, 537] width 38 height 13
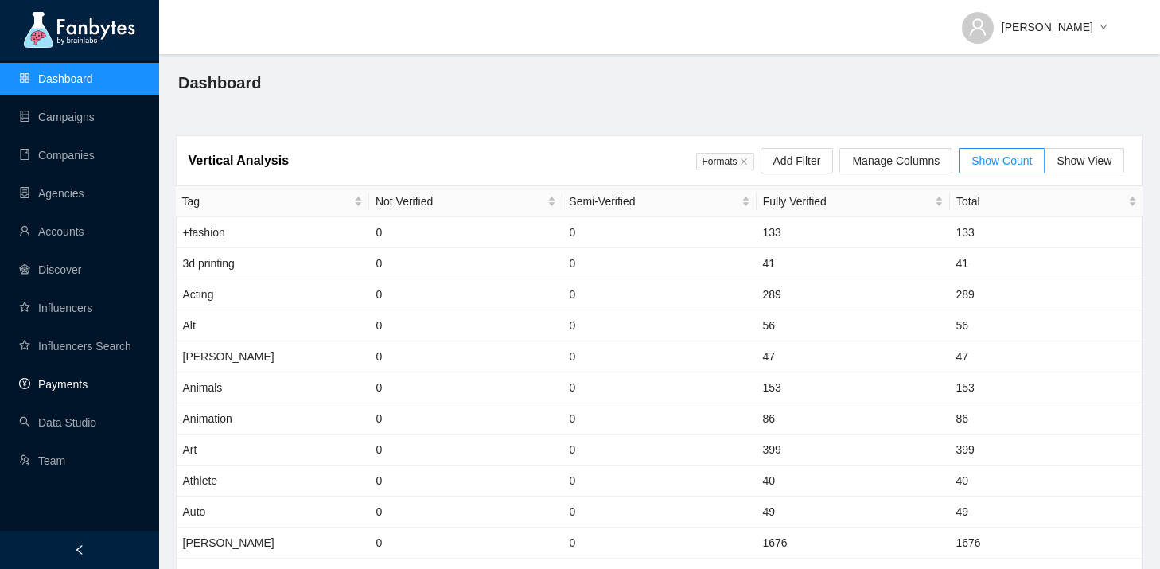
click at [45, 388] on link "Payments" at bounding box center [53, 384] width 68 height 13
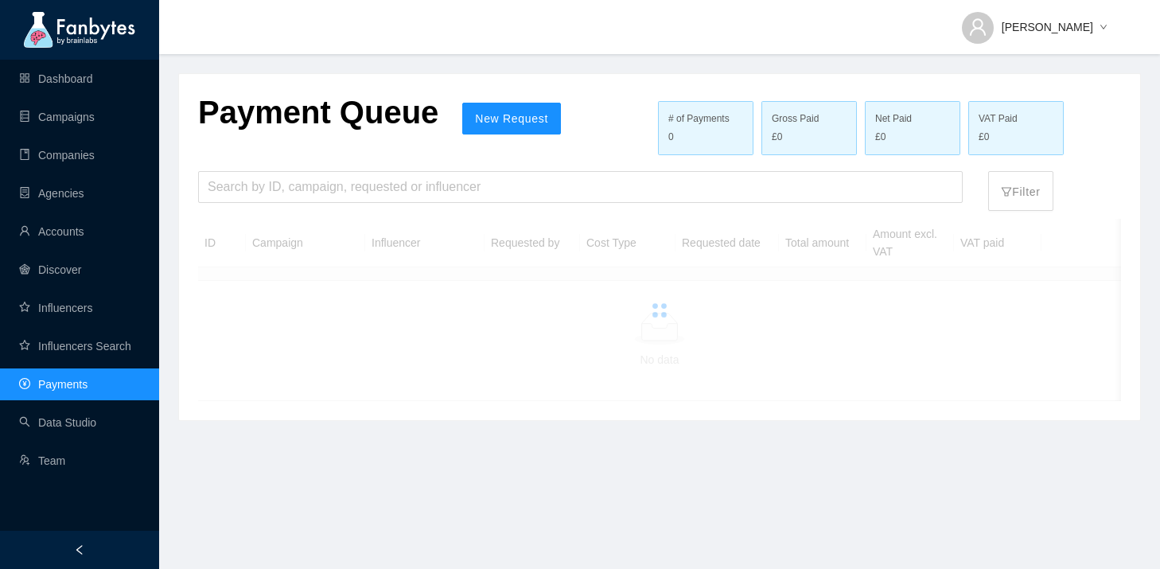
click at [300, 204] on div "Search by ID, campaign, requested or influencer" at bounding box center [580, 191] width 790 height 40
click at [300, 199] on input "search" at bounding box center [580, 187] width 745 height 30
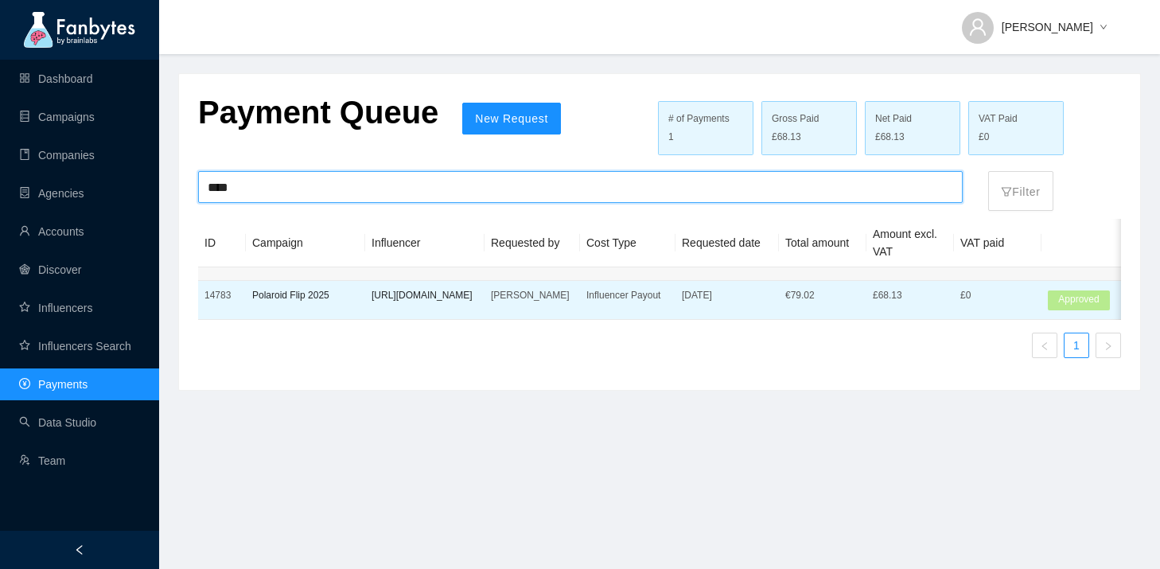
type input "****"
click at [438, 303] on p "[URL][DOMAIN_NAME]" at bounding box center [425, 295] width 107 height 16
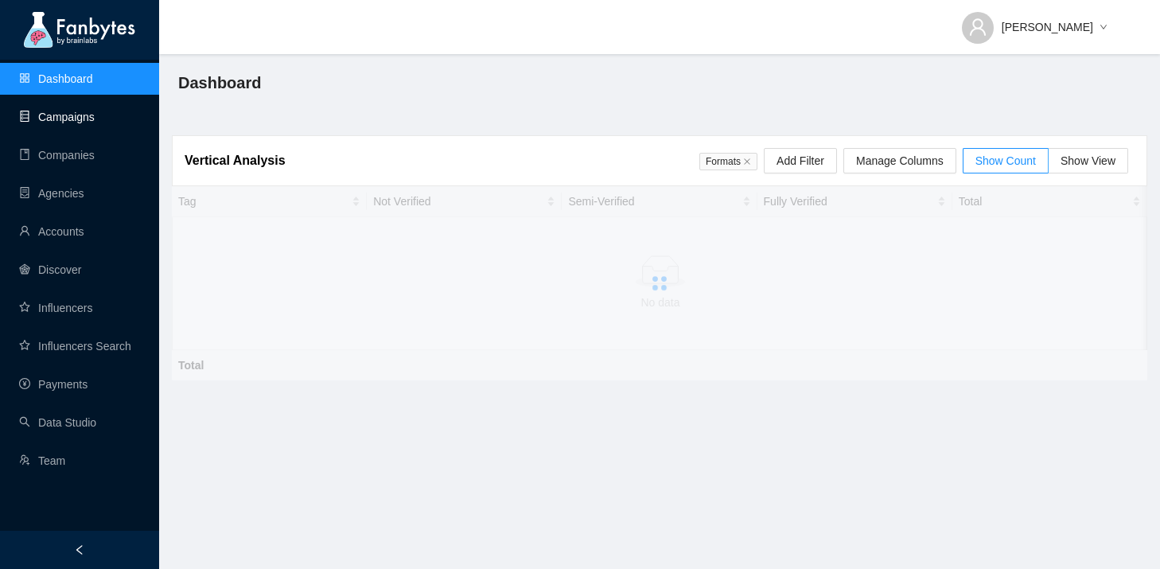
click at [95, 116] on link "Campaigns" at bounding box center [57, 117] width 76 height 13
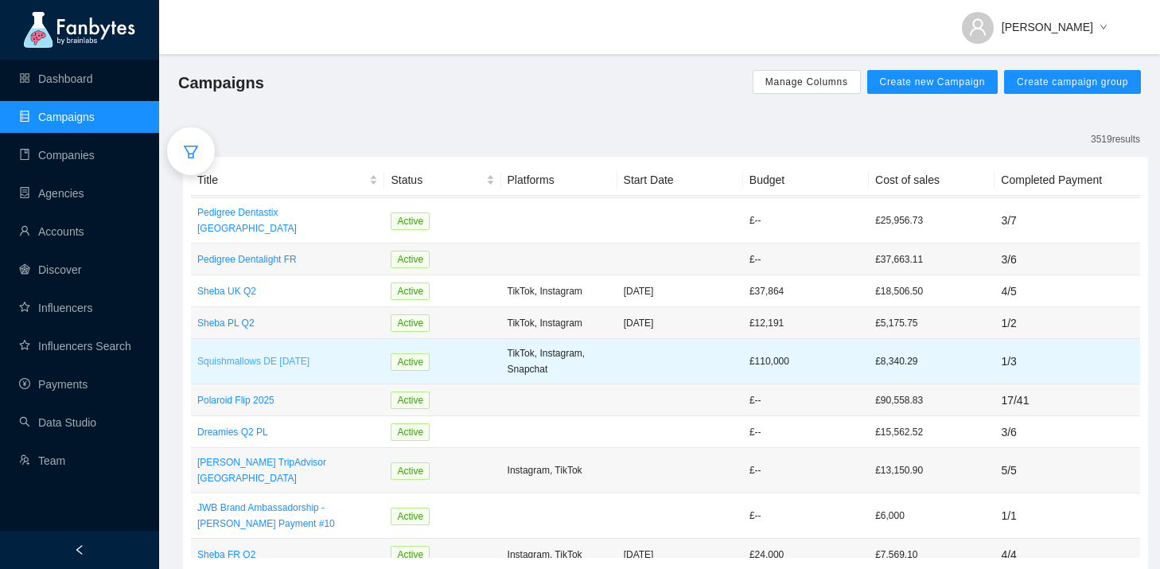
scroll to position [163, 0]
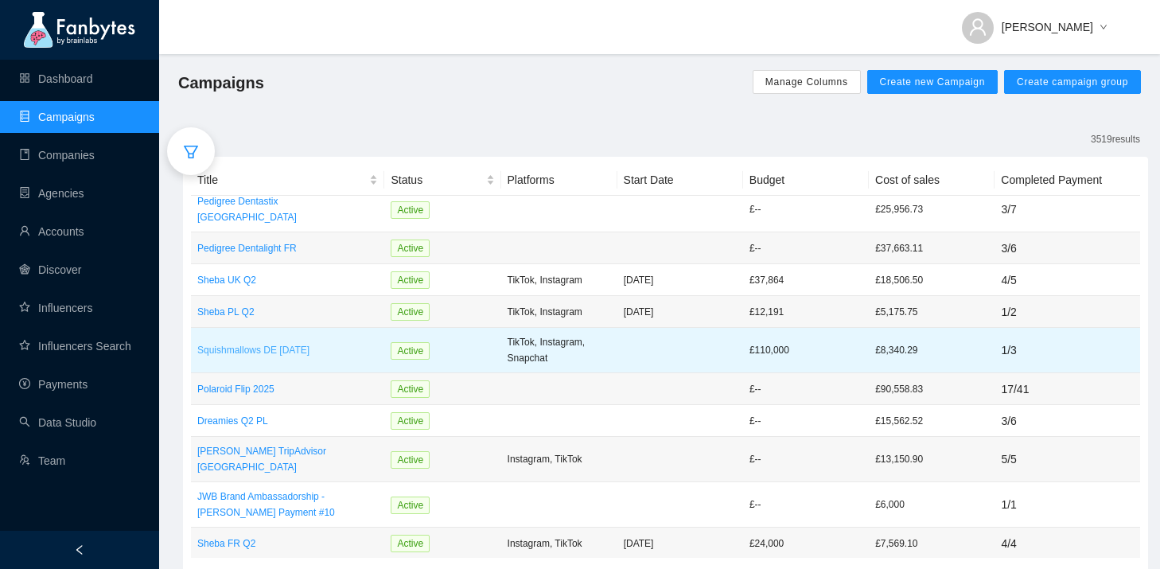
click at [270, 342] on p "Squishmallows DE [DATE]" at bounding box center [287, 350] width 181 height 16
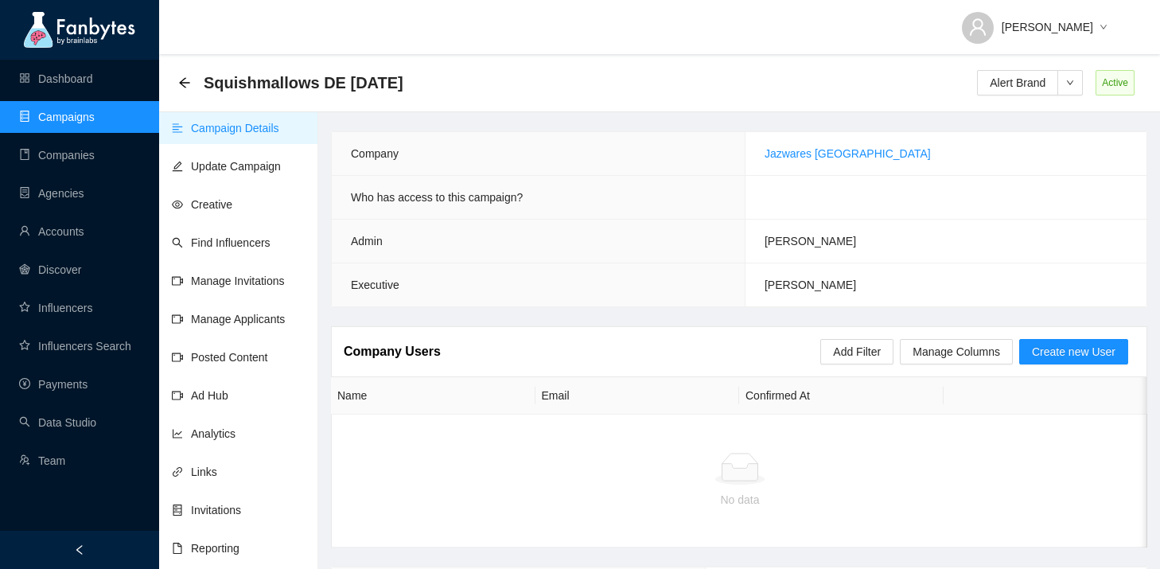
click at [189, 91] on div "Squishmallows DE [DATE]" at bounding box center [295, 82] width 235 height 25
click at [185, 78] on icon "arrow-left" at bounding box center [184, 82] width 10 height 10
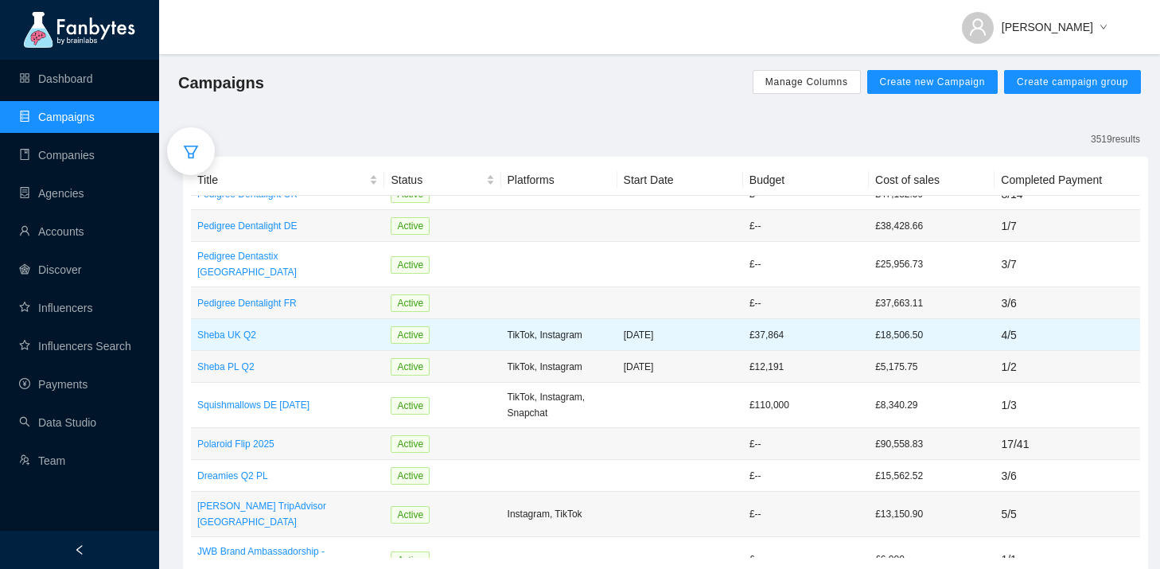
scroll to position [186, 0]
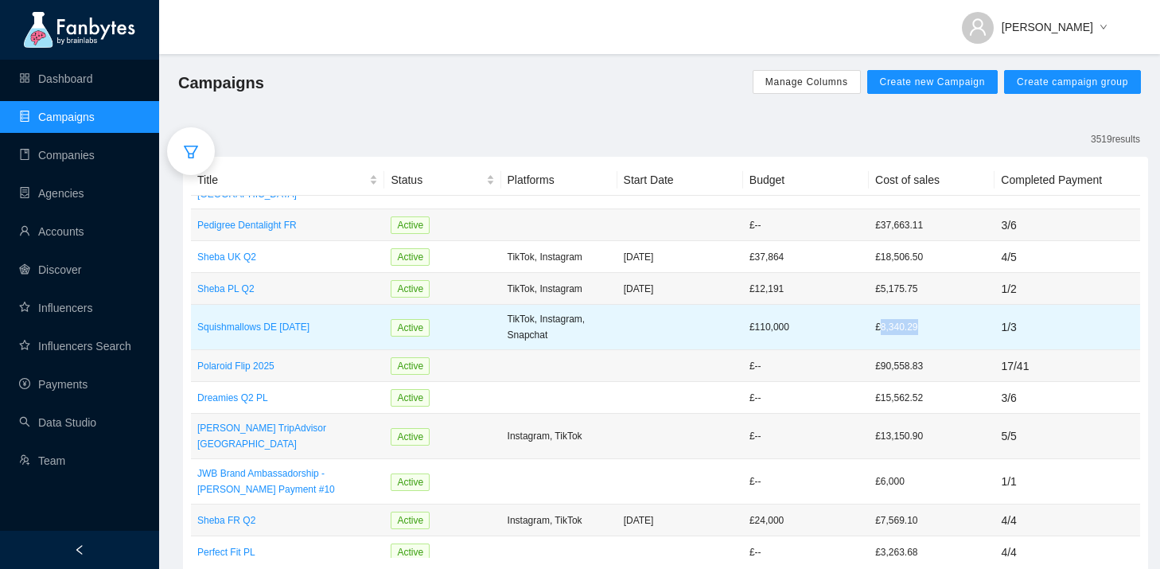
drag, startPoint x: 932, startPoint y: 298, endPoint x: 881, endPoint y: 303, distance: 51.2
click at [881, 319] on p "£8,340.29" at bounding box center [931, 327] width 113 height 16
copy p "8,340.29"
